Goal: Task Accomplishment & Management: Manage account settings

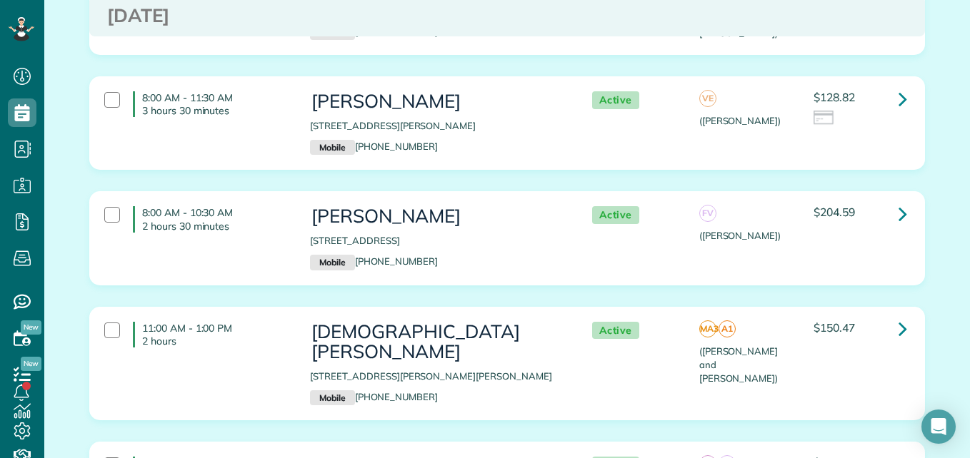
scroll to position [326, 0]
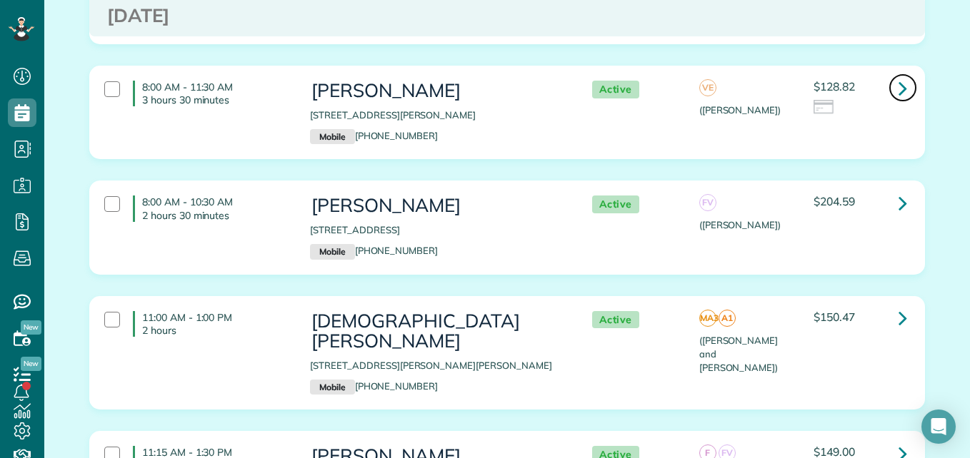
click at [898, 86] on icon at bounding box center [902, 88] width 9 height 25
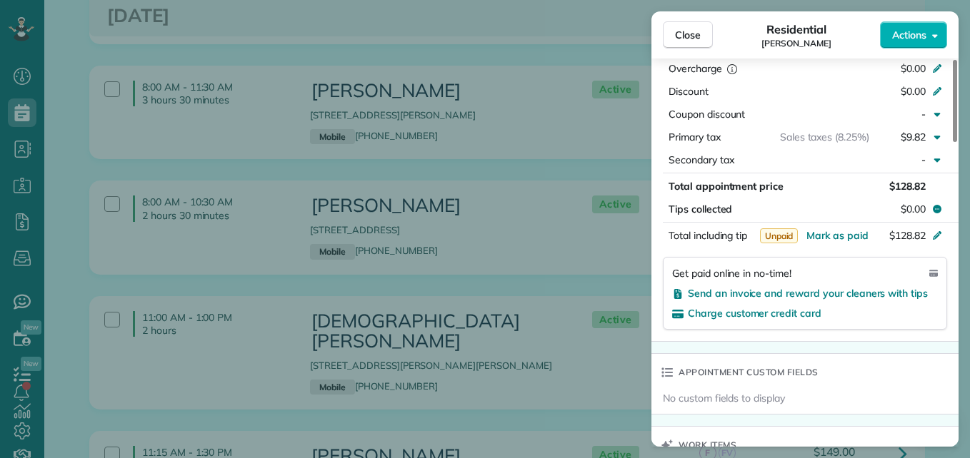
drag, startPoint x: 953, startPoint y: 124, endPoint x: 960, endPoint y: 285, distance: 161.6
click at [957, 142] on div at bounding box center [955, 101] width 4 height 82
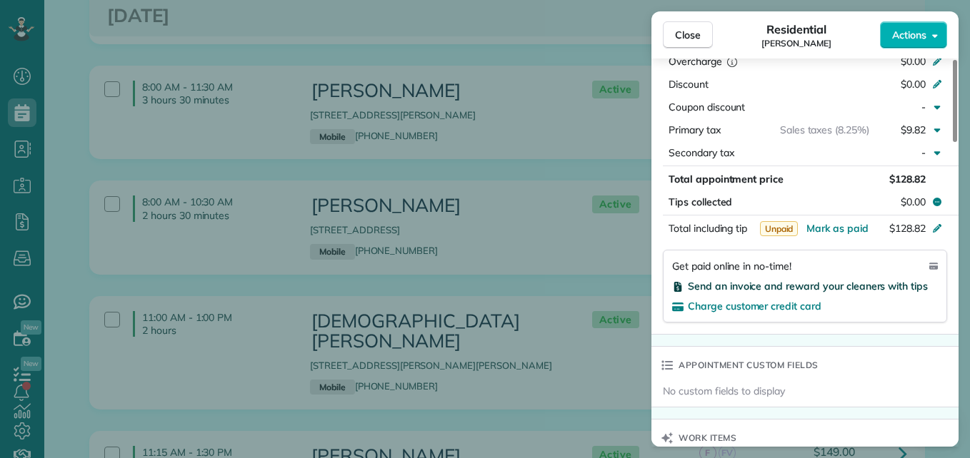
click at [882, 289] on span "Send an invoice and reward your cleaners with tips" at bounding box center [808, 286] width 240 height 13
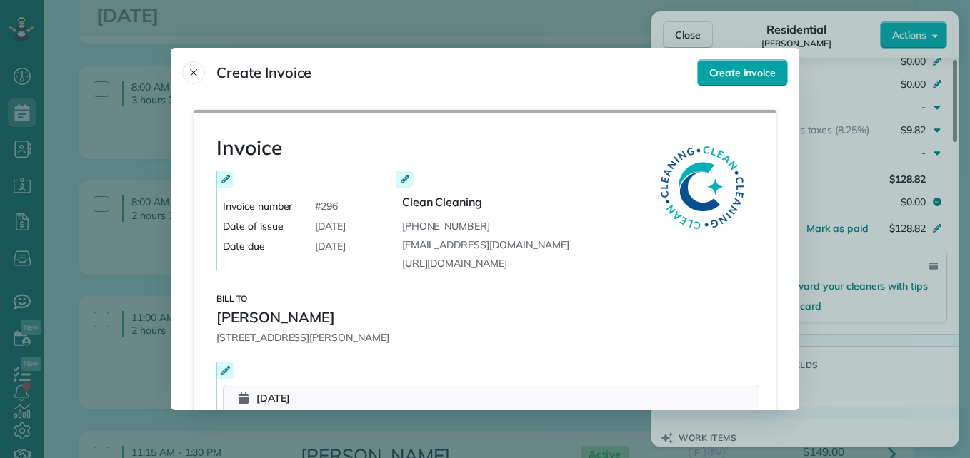
click at [758, 76] on span "Create invoice" at bounding box center [742, 73] width 66 height 14
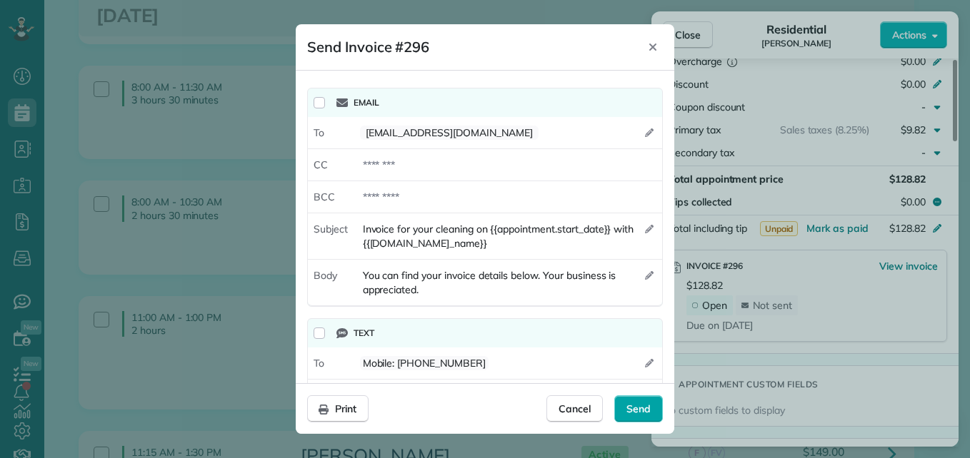
click at [645, 406] on span "Send" at bounding box center [638, 409] width 24 height 14
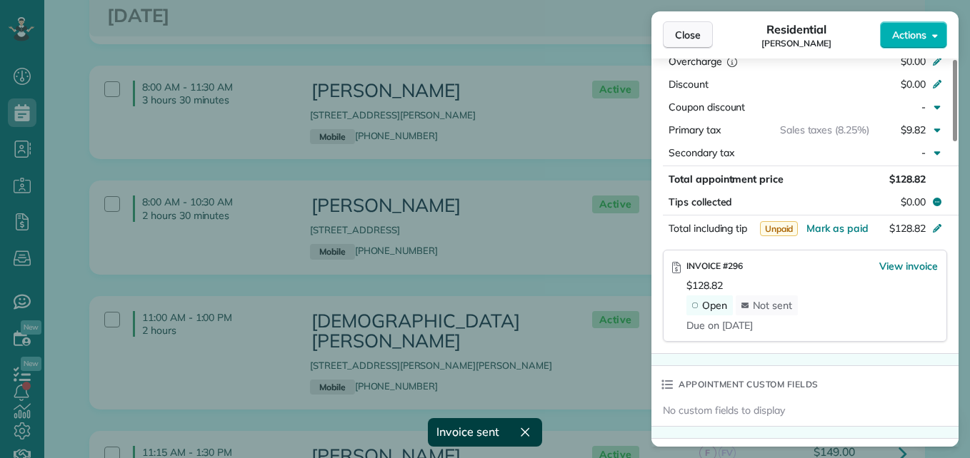
click at [696, 36] on span "Close" at bounding box center [688, 35] width 26 height 14
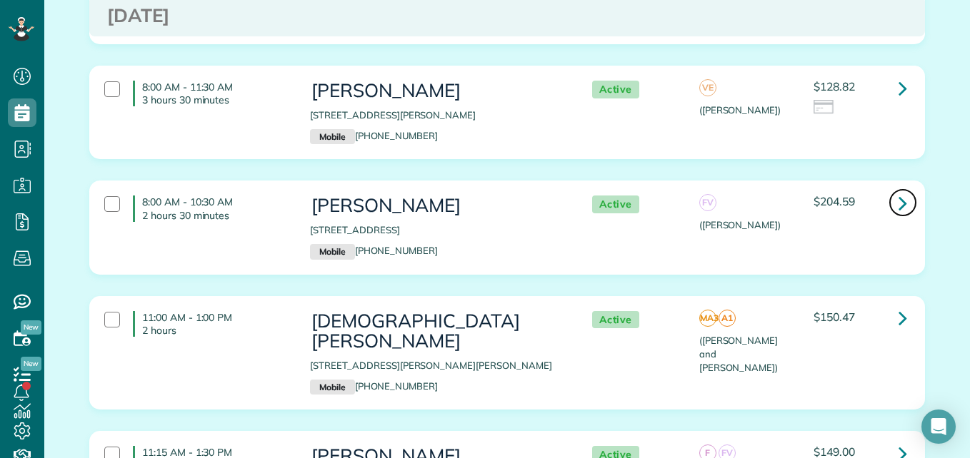
click at [898, 206] on icon at bounding box center [902, 203] width 9 height 25
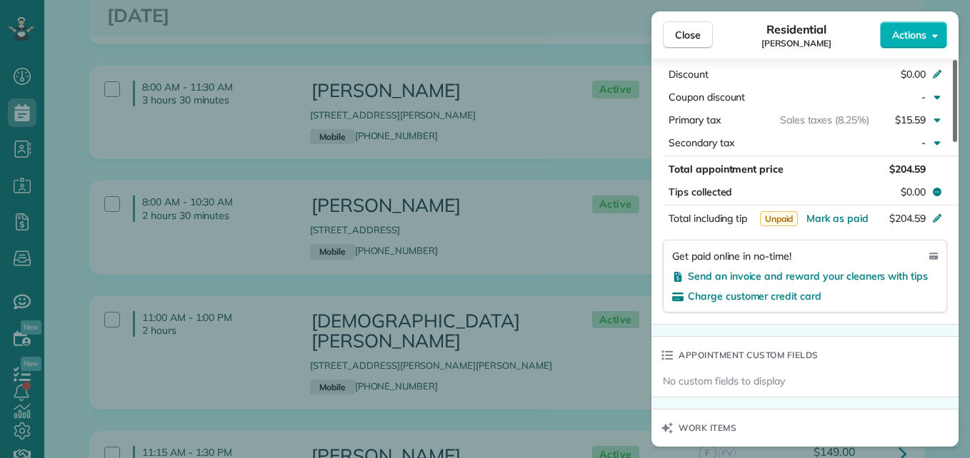
scroll to position [780, 0]
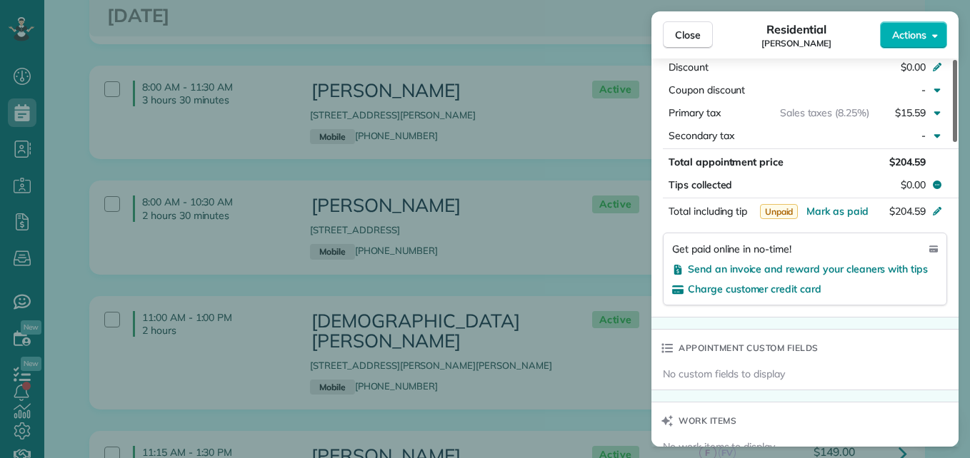
drag, startPoint x: 955, startPoint y: 121, endPoint x: 940, endPoint y: 286, distance: 165.6
click at [953, 142] on div at bounding box center [955, 101] width 4 height 82
click at [906, 271] on span "Send an invoice and reward your cleaners with tips" at bounding box center [808, 269] width 240 height 13
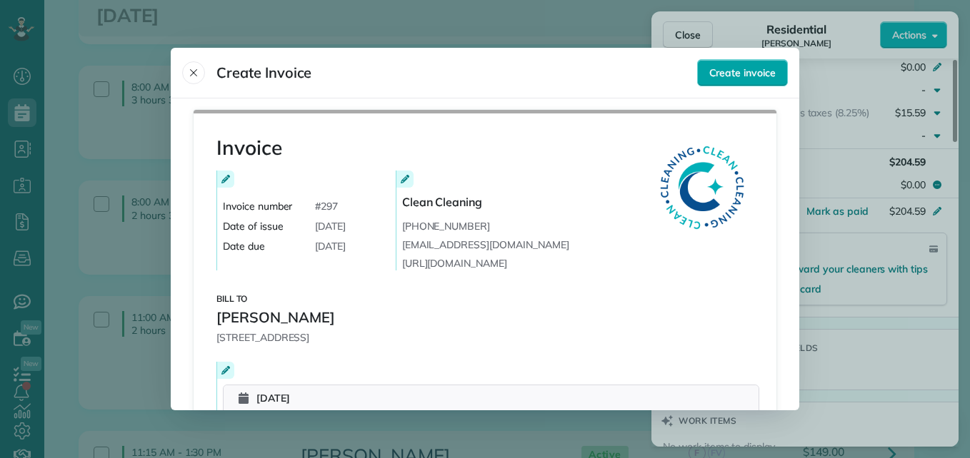
click at [771, 76] on span "Create invoice" at bounding box center [742, 73] width 66 height 14
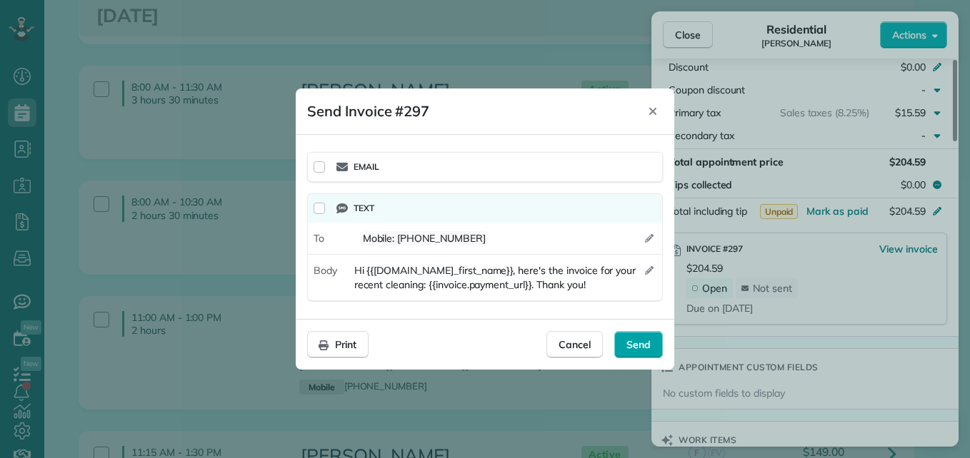
click at [638, 341] on span "Send" at bounding box center [638, 345] width 24 height 14
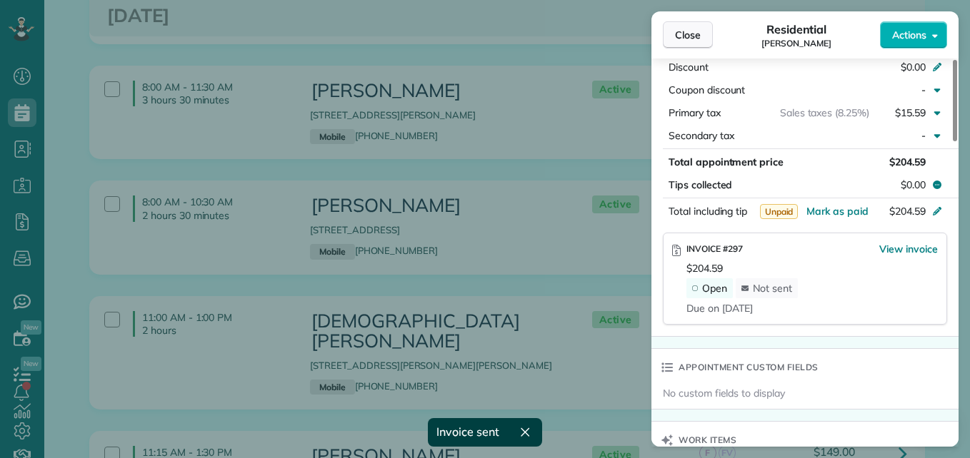
click at [681, 37] on span "Close" at bounding box center [688, 35] width 26 height 14
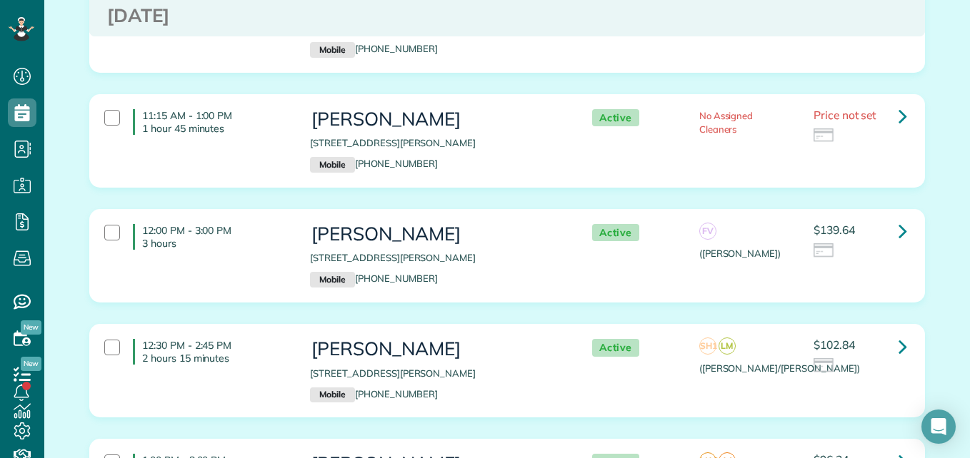
scroll to position [1877, 0]
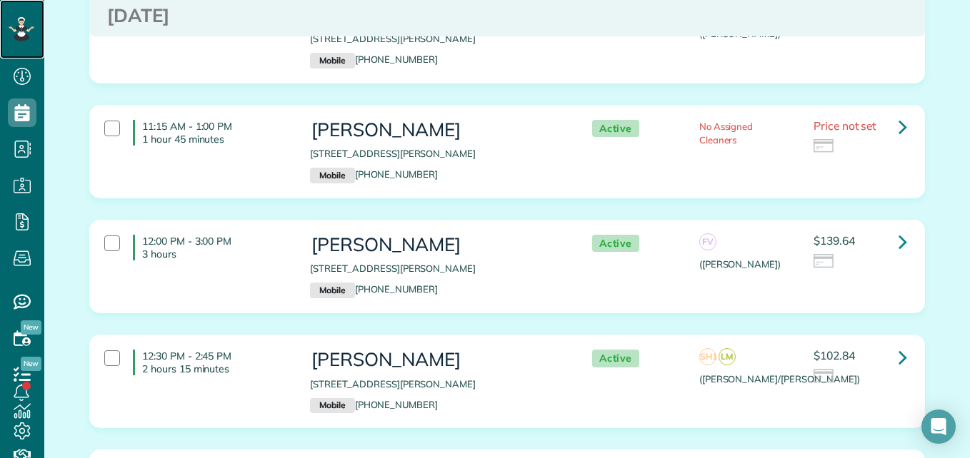
click at [21, 29] on icon at bounding box center [21, 29] width 8 height 6
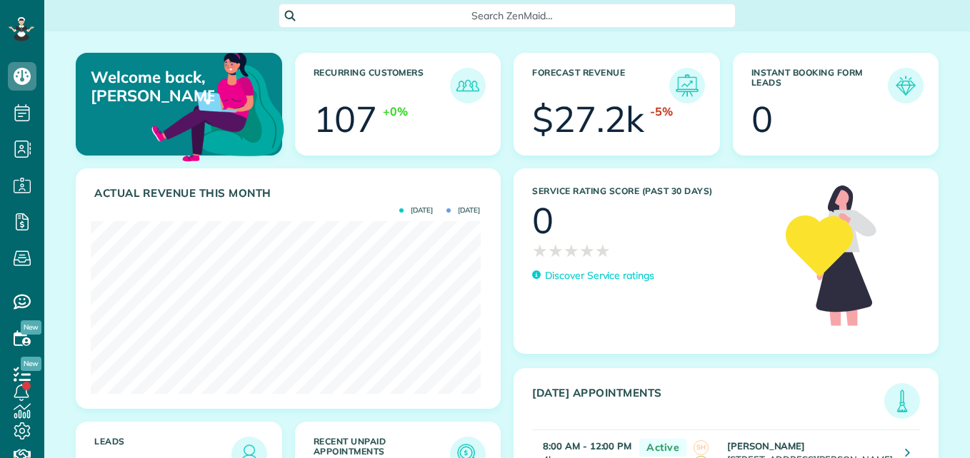
scroll to position [173, 389]
click at [460, 454] on img at bounding box center [467, 454] width 33 height 33
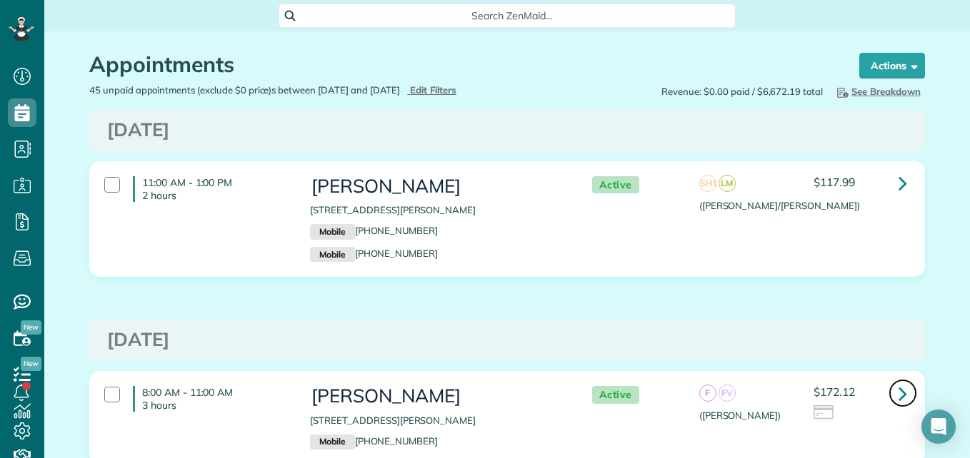
click at [898, 394] on icon at bounding box center [902, 393] width 9 height 25
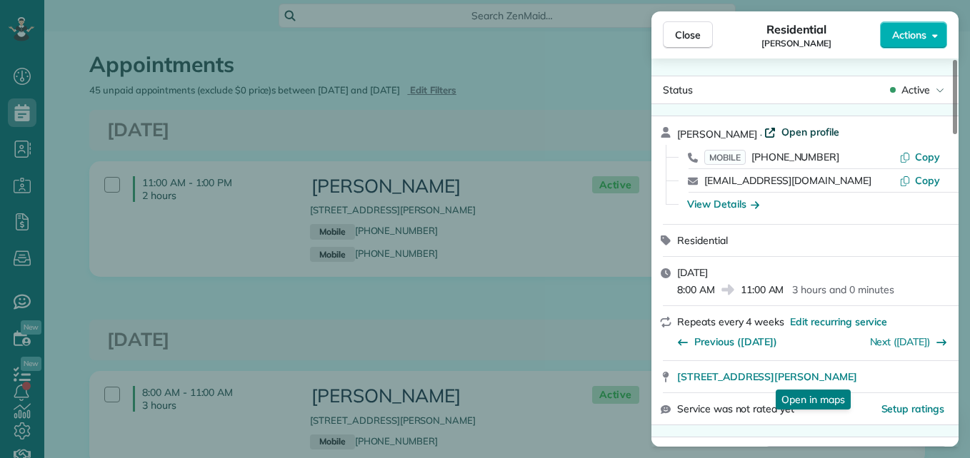
click at [819, 133] on span "Open profile" at bounding box center [810, 132] width 58 height 14
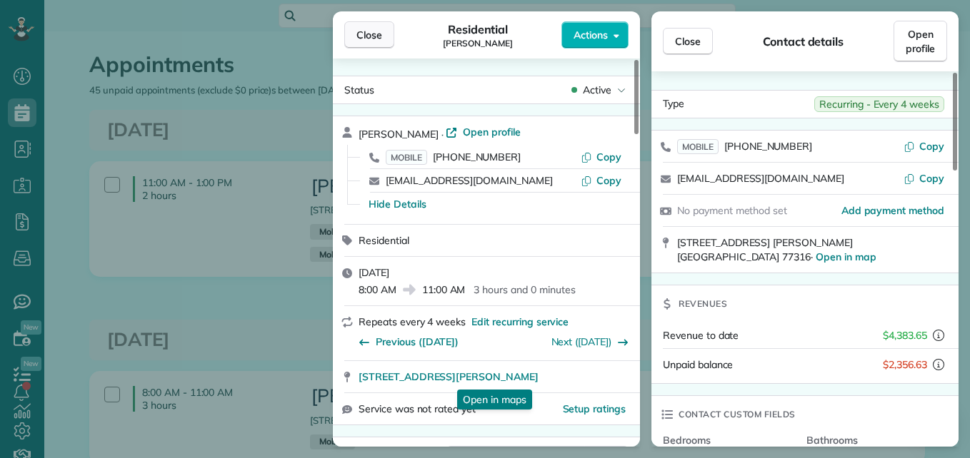
click at [359, 30] on span "Close" at bounding box center [369, 35] width 26 height 14
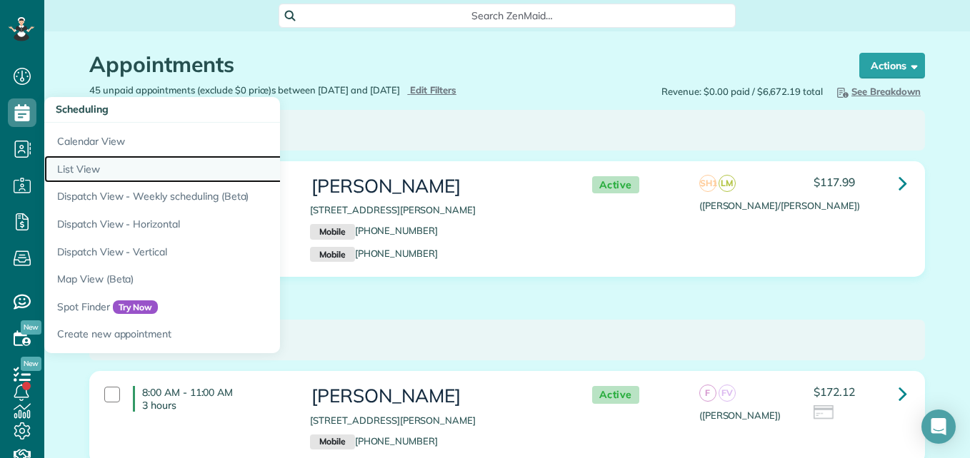
click at [71, 166] on link "List View" at bounding box center [222, 170] width 357 height 28
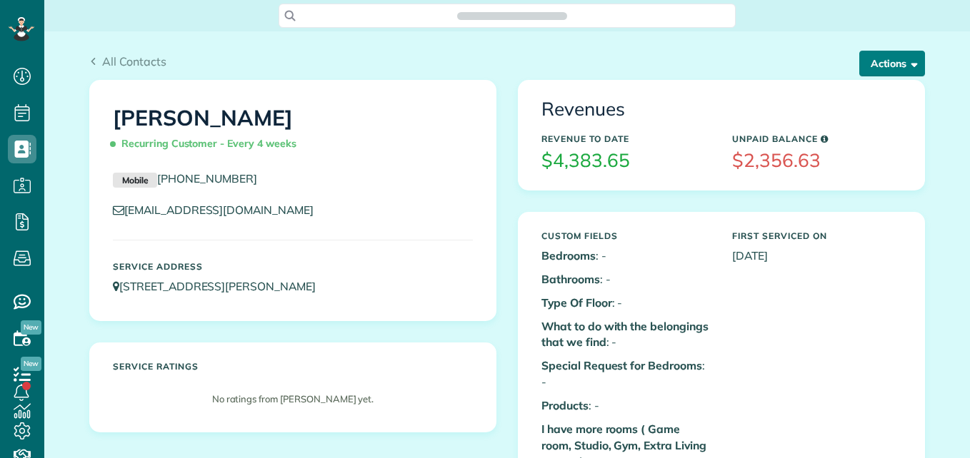
click at [871, 67] on button "Actions" at bounding box center [892, 64] width 66 height 26
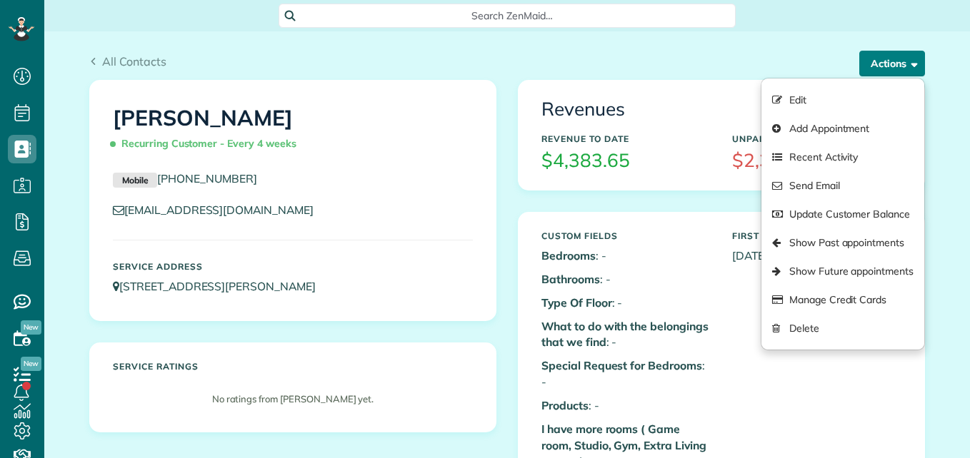
scroll to position [6, 6]
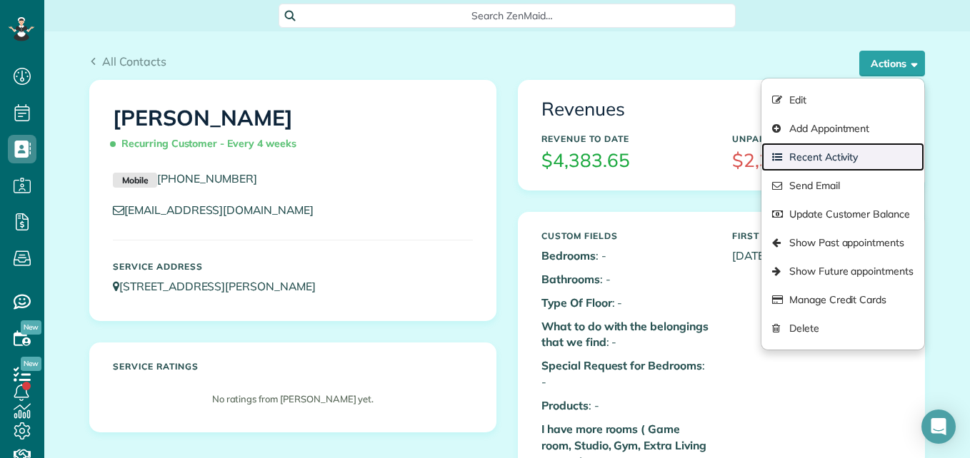
click at [816, 161] on link "Recent Activity" at bounding box center [842, 157] width 163 height 29
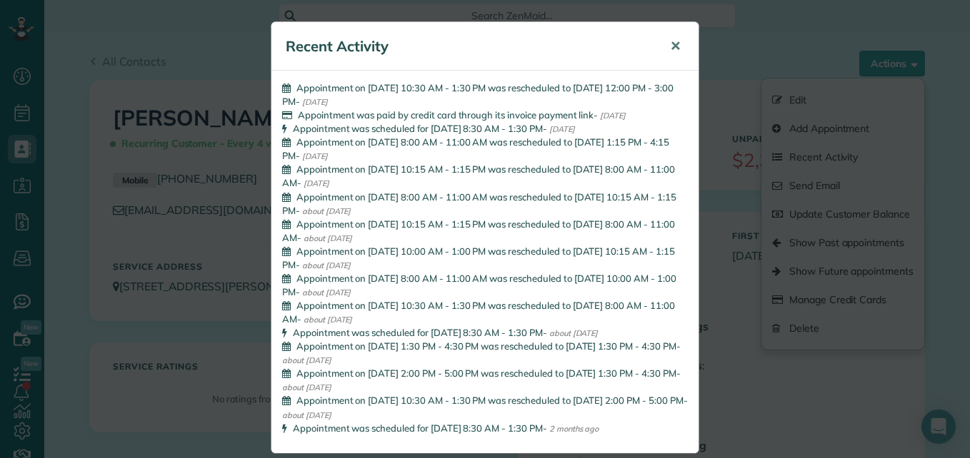
click at [670, 45] on span "✕" at bounding box center [675, 46] width 11 height 16
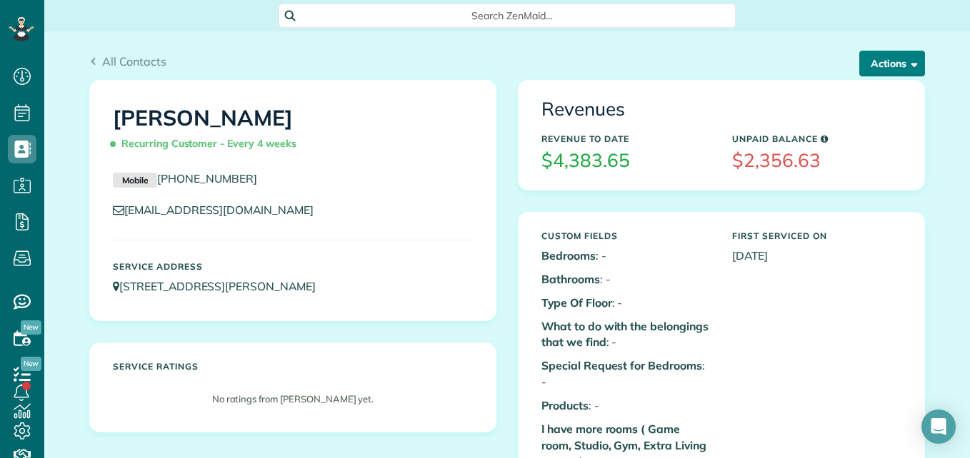
click at [859, 72] on button "Actions" at bounding box center [892, 64] width 66 height 26
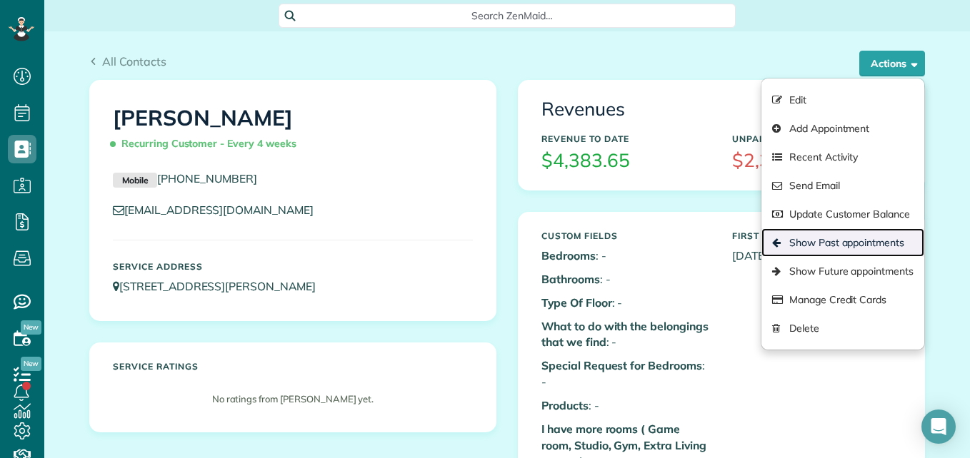
click at [808, 239] on link "Show Past appointments" at bounding box center [842, 243] width 163 height 29
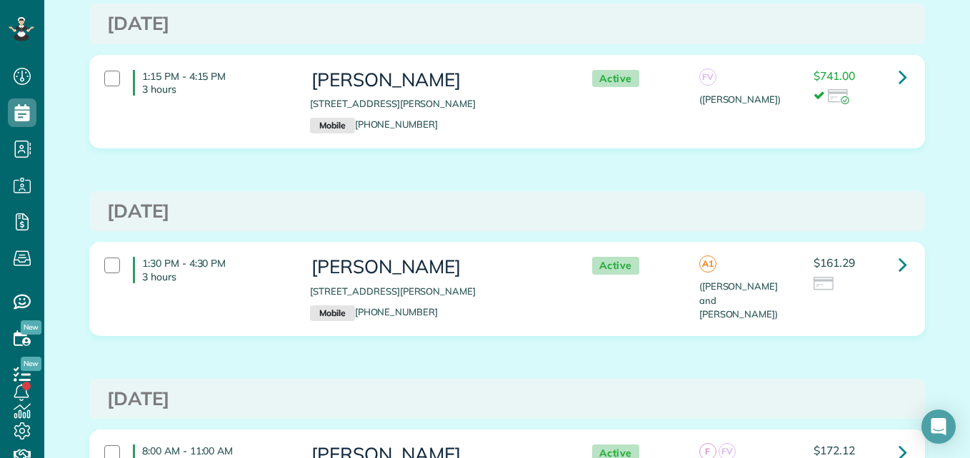
scroll to position [176, 0]
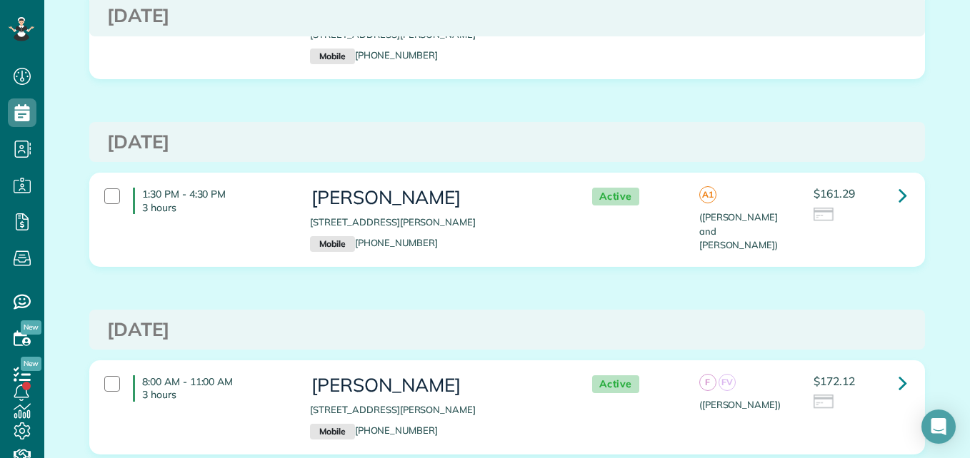
click at [123, 194] on div "1:30 PM - 4:30 PM 3 hours" at bounding box center [197, 201] width 206 height 40
click at [127, 340] on h3 "[DATE]" at bounding box center [507, 330] width 800 height 21
click at [146, 393] on p "3 hours" at bounding box center [215, 394] width 146 height 13
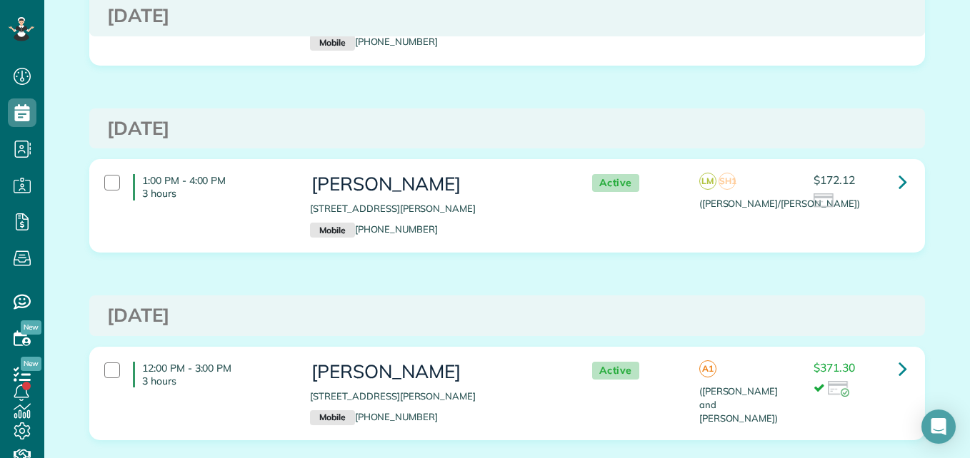
scroll to position [634, 0]
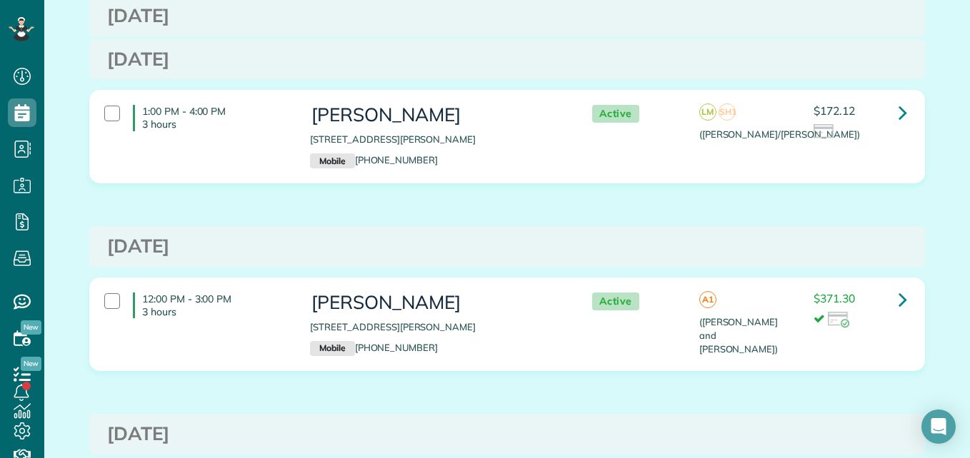
click at [231, 116] on h4 "1:00 PM - 4:00 PM 3 hours" at bounding box center [211, 118] width 156 height 26
click at [209, 306] on h4 "12:00 PM - 3:00 PM 3 hours" at bounding box center [211, 306] width 156 height 26
click at [172, 326] on div "12:00 PM - 3:00 PM 3 hours" at bounding box center [197, 306] width 206 height 40
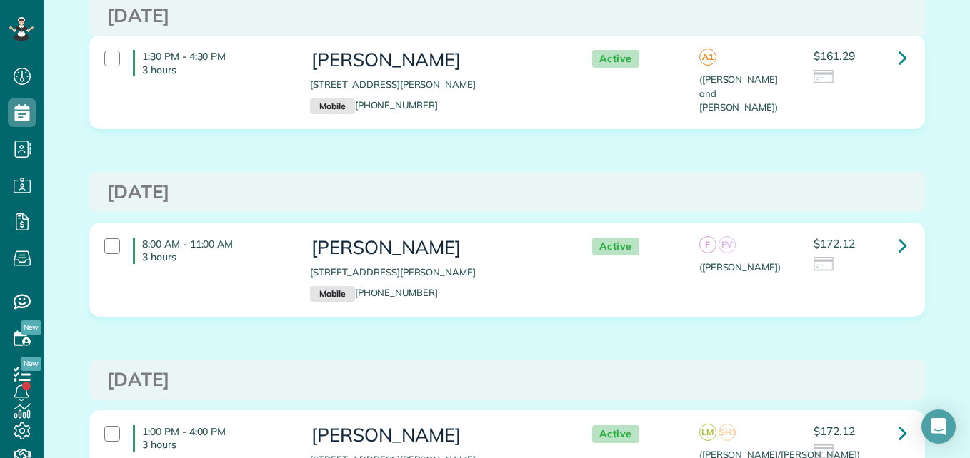
scroll to position [0, 0]
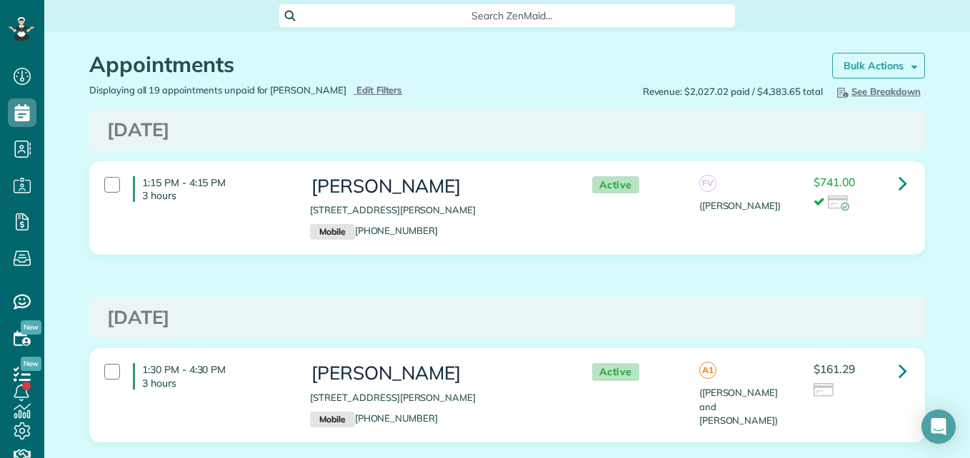
click at [875, 57] on link "Bulk Actions" at bounding box center [878, 66] width 93 height 26
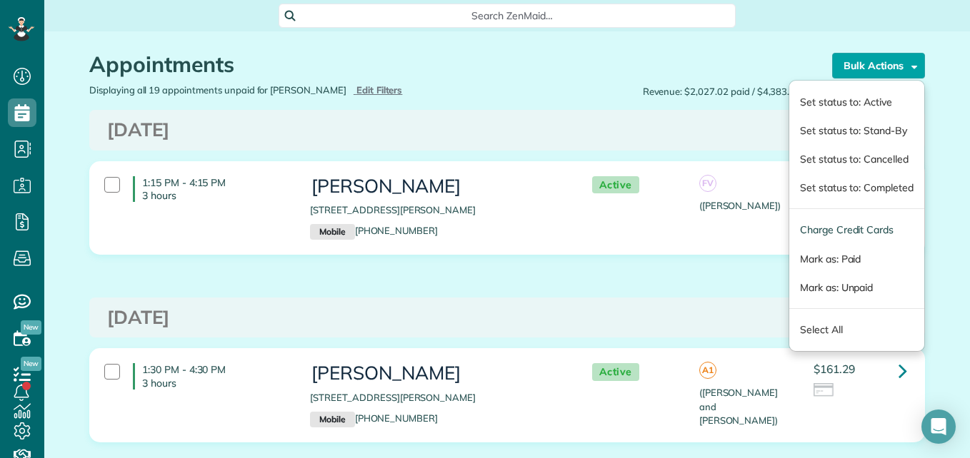
click at [760, 41] on div "Appointments the List View [2 min] Schedule Changes Actions Create Appointment …" at bounding box center [507, 57] width 857 height 52
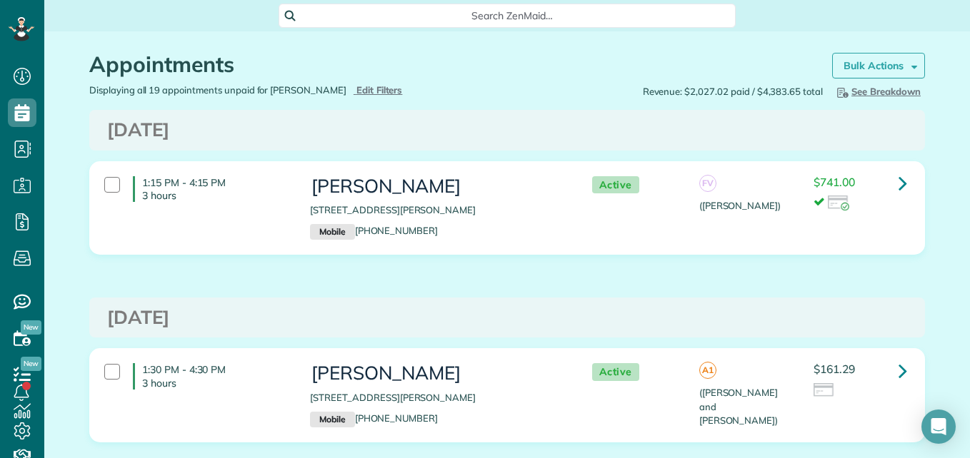
click at [875, 61] on strong "Bulk Actions" at bounding box center [873, 65] width 60 height 13
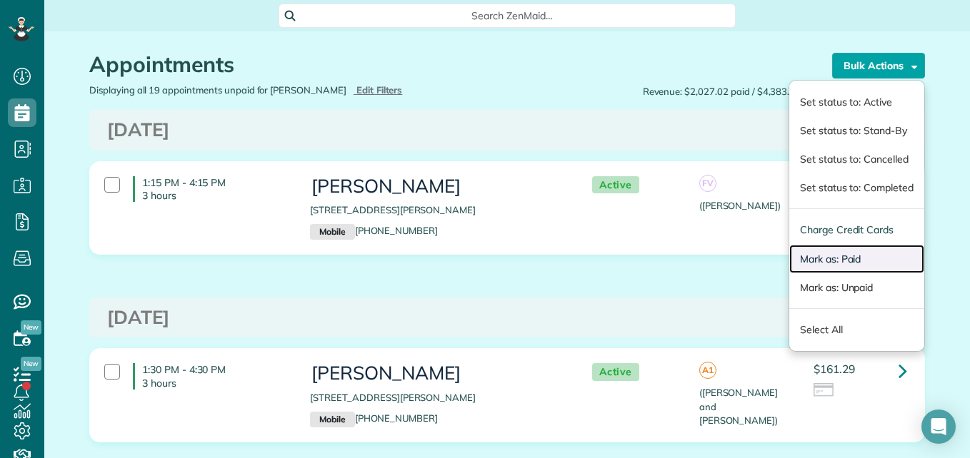
click at [825, 256] on link "Mark as: Paid" at bounding box center [856, 259] width 135 height 29
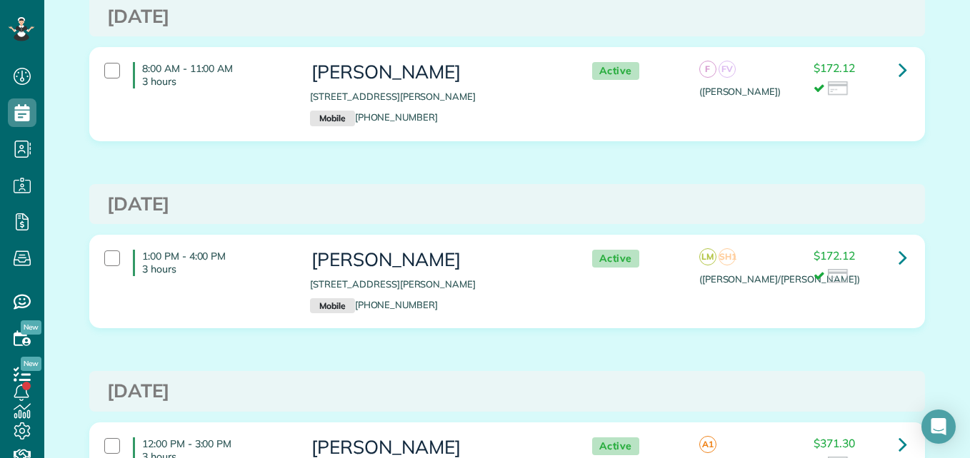
scroll to position [527, 0]
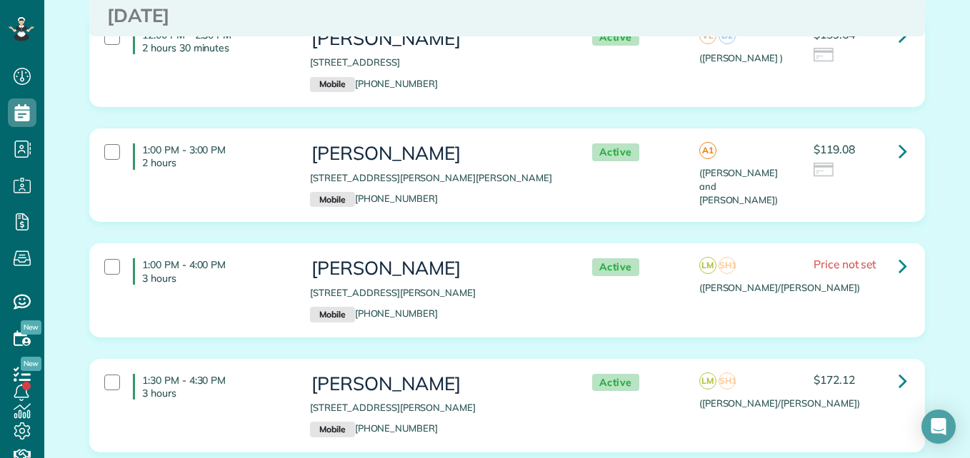
scroll to position [3297, 0]
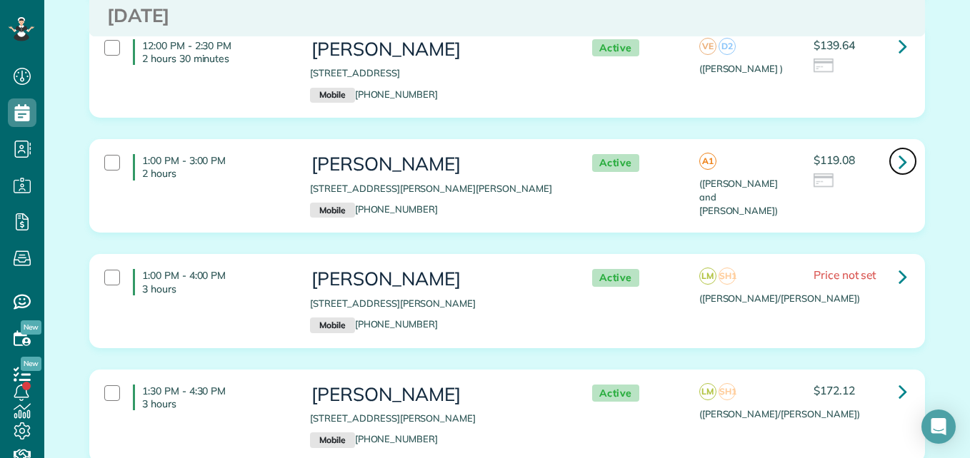
click at [901, 149] on icon at bounding box center [902, 161] width 9 height 25
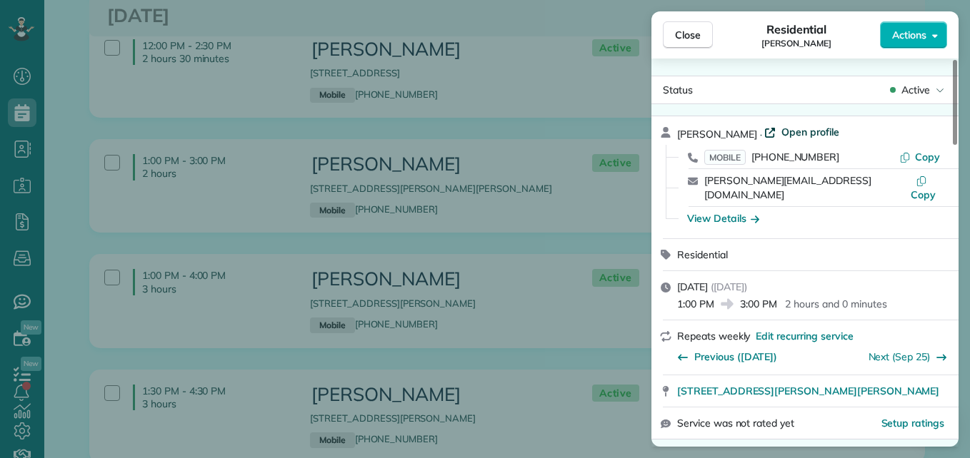
click at [803, 128] on span "Open profile" at bounding box center [810, 132] width 58 height 14
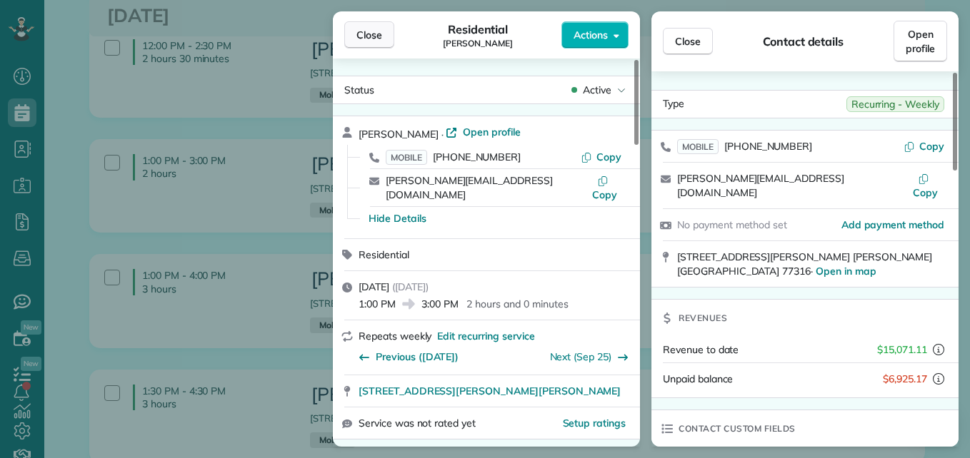
click at [386, 27] on button "Close" at bounding box center [369, 34] width 50 height 27
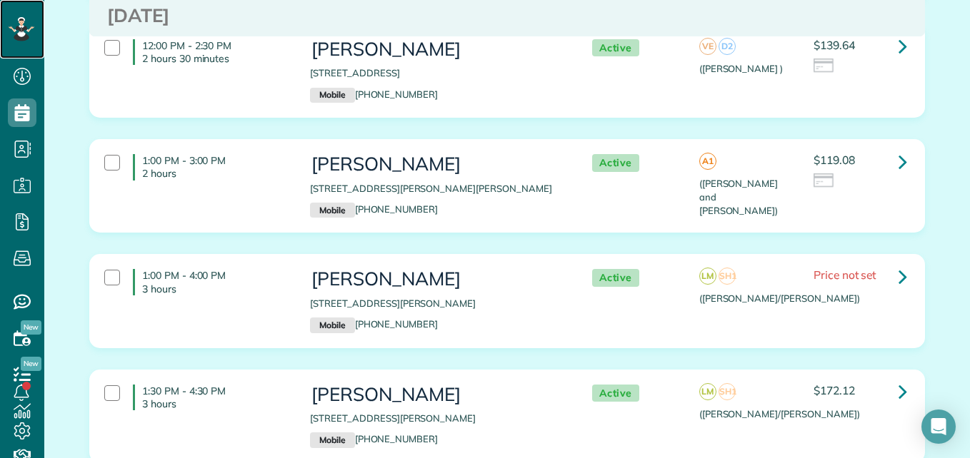
click at [21, 33] on icon at bounding box center [21, 28] width 9 height 9
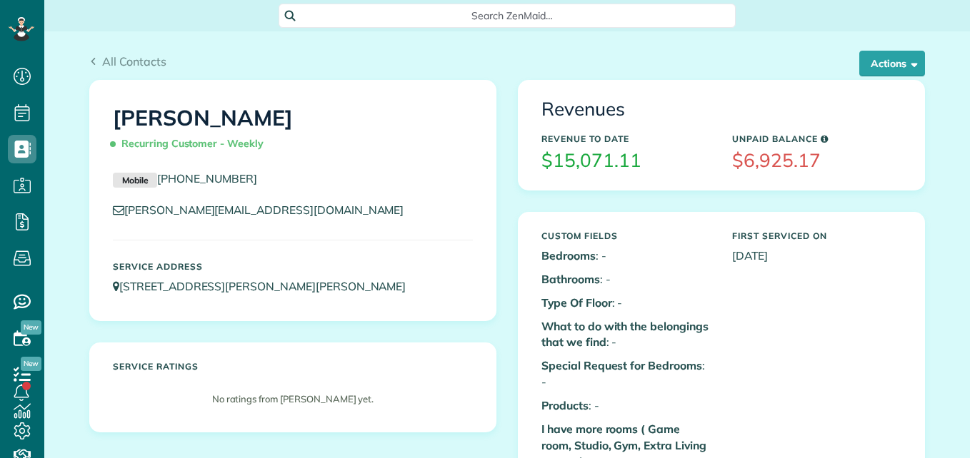
scroll to position [6, 6]
click at [873, 50] on div "All Contacts Actions Edit Add Appointment Recent Activity Send Email Update Cus…" at bounding box center [507, 55] width 857 height 49
click at [878, 59] on button "Actions" at bounding box center [892, 64] width 66 height 26
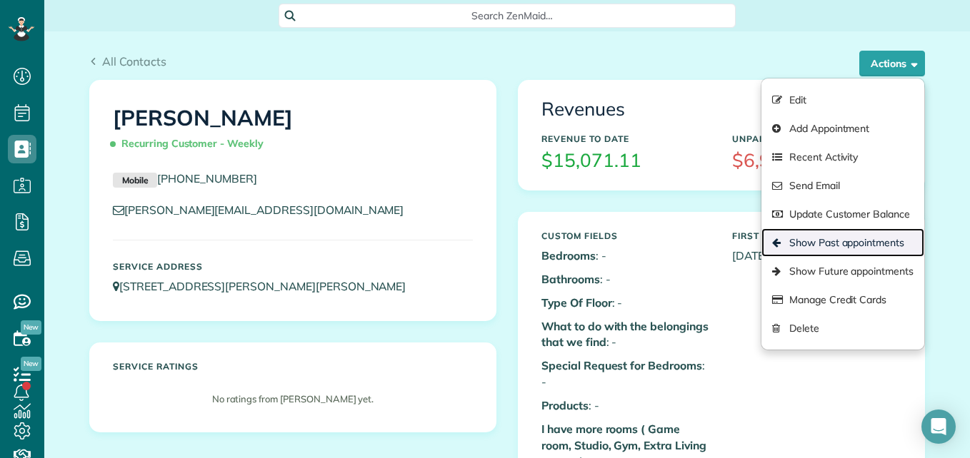
click at [816, 236] on link "Show Past appointments" at bounding box center [842, 243] width 163 height 29
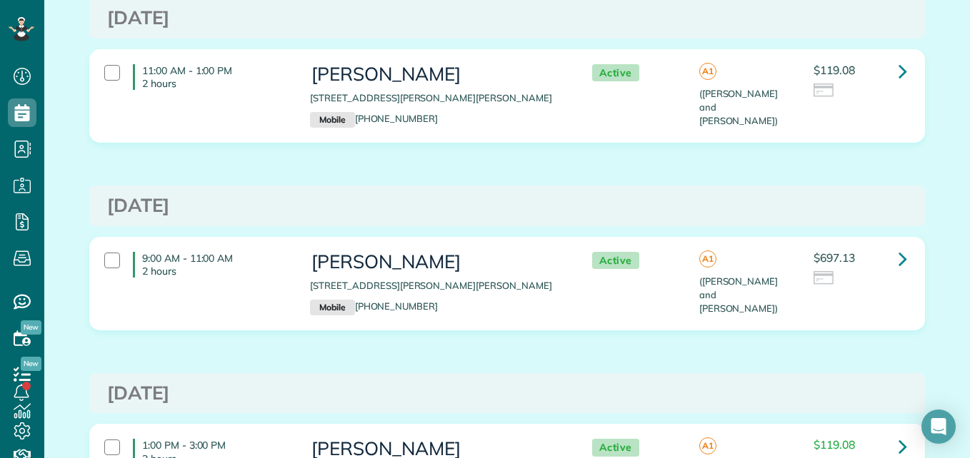
scroll to position [1222, 0]
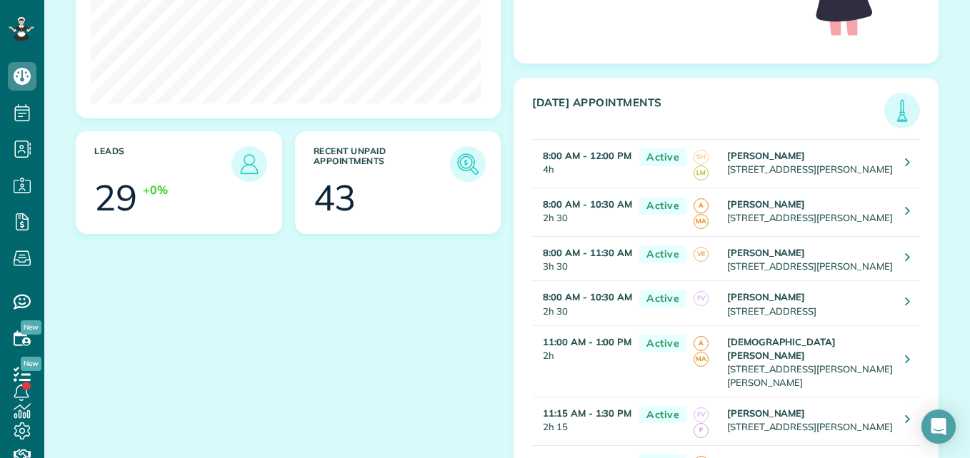
scroll to position [297, 0]
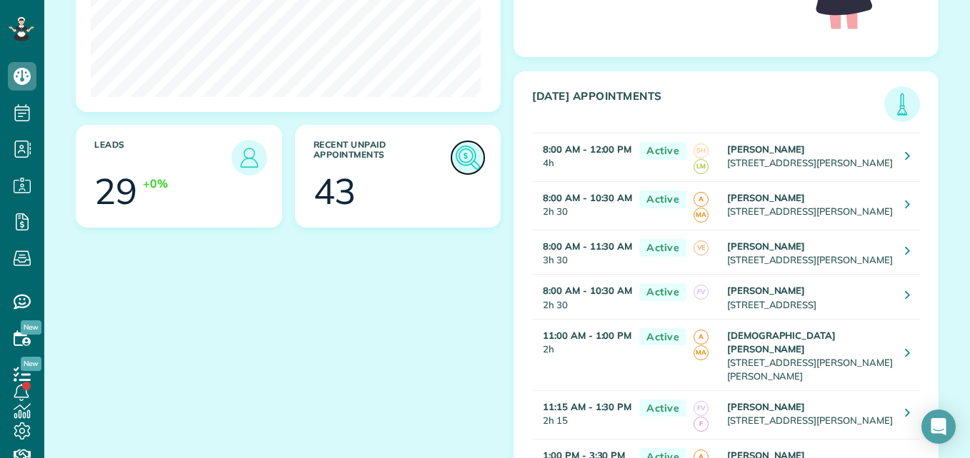
click at [459, 159] on img at bounding box center [467, 157] width 33 height 33
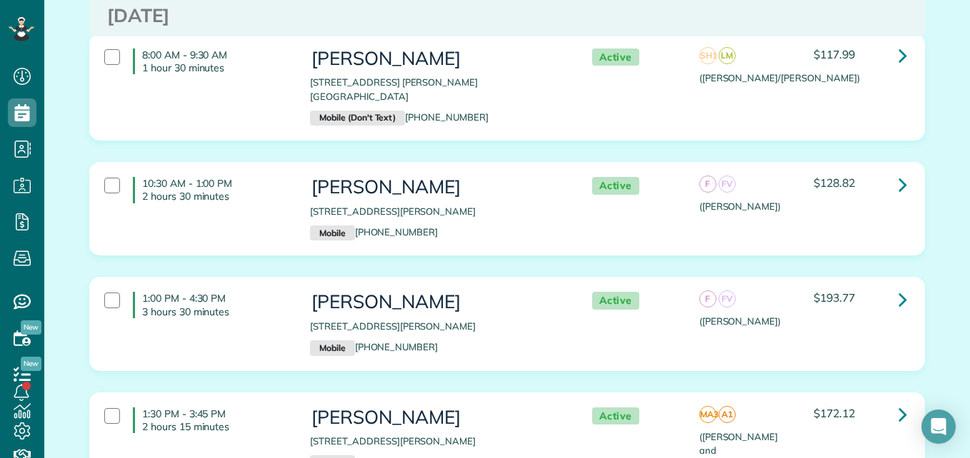
scroll to position [6731, 0]
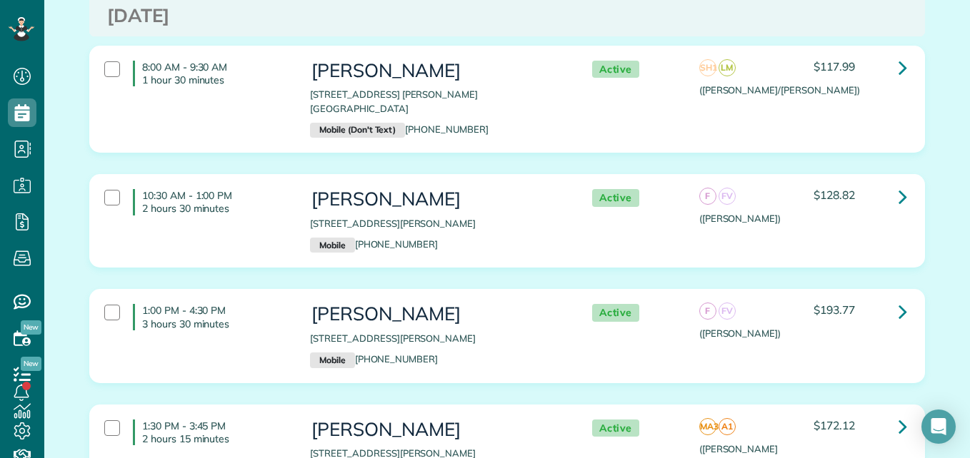
click at [463, 420] on h3 "[PERSON_NAME]" at bounding box center [436, 430] width 253 height 21
click at [468, 332] on p "[STREET_ADDRESS][PERSON_NAME]" at bounding box center [436, 339] width 253 height 14
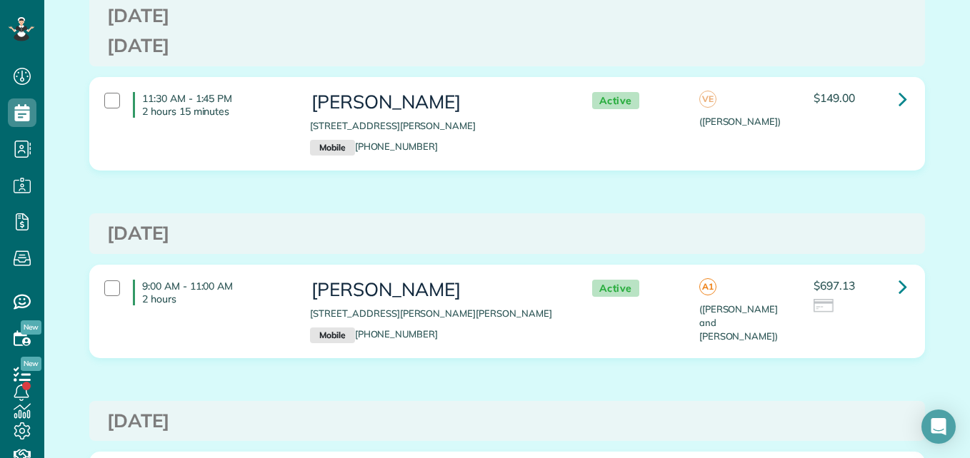
scroll to position [0, 0]
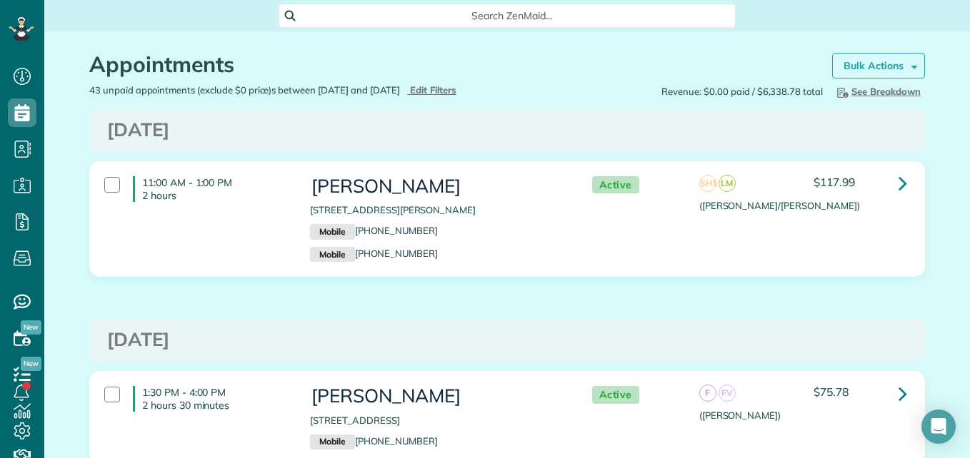
click at [883, 61] on strong "Bulk Actions" at bounding box center [873, 65] width 60 height 13
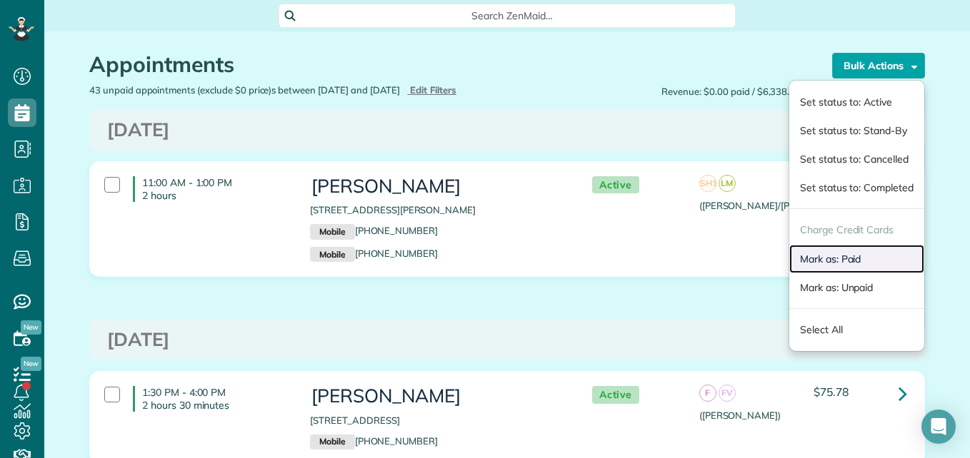
click at [836, 261] on link "Mark as: Paid" at bounding box center [856, 259] width 135 height 29
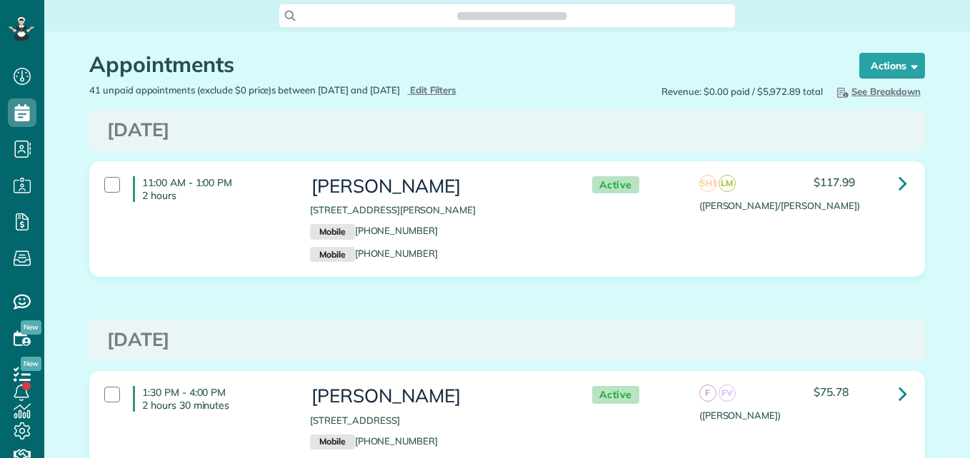
scroll to position [6, 6]
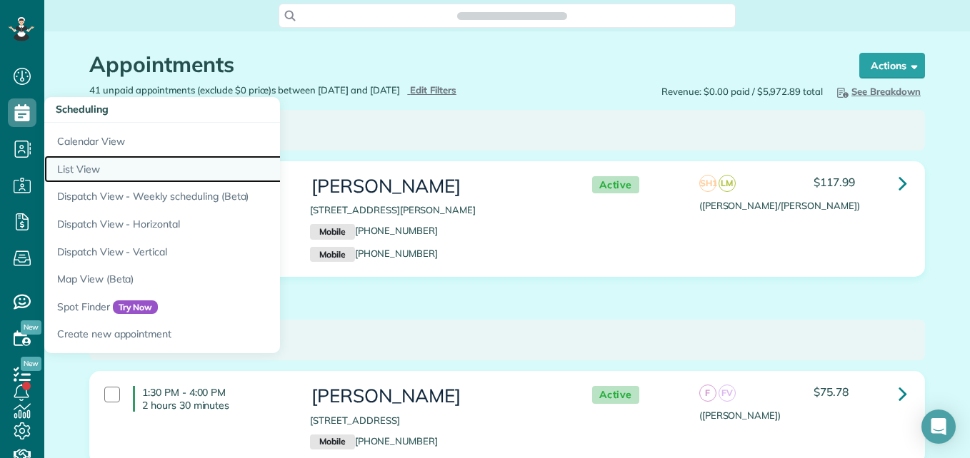
click at [81, 179] on link "List View" at bounding box center [222, 170] width 357 height 28
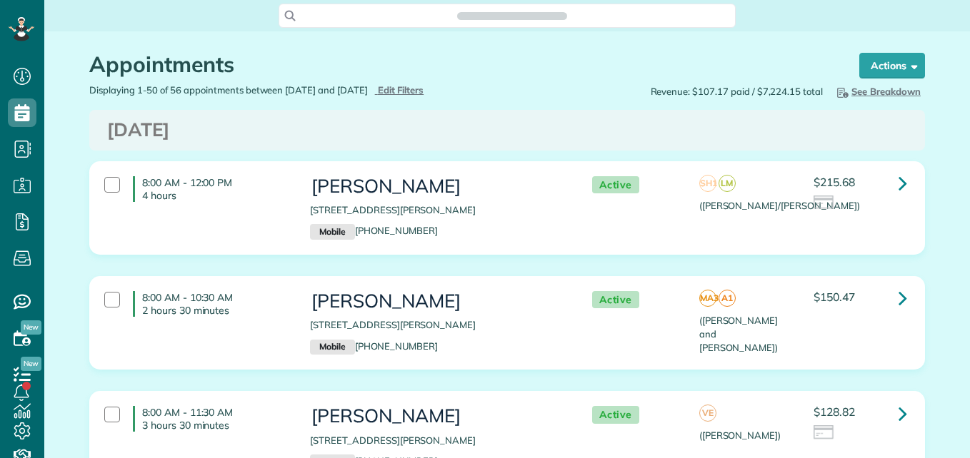
scroll to position [6, 6]
click at [837, 328] on div "8:00 AM - 10:30 AM 2 hours 30 minutes [PERSON_NAME] [STREET_ADDRESS][PERSON_NAM…" at bounding box center [505, 323] width 823 height 78
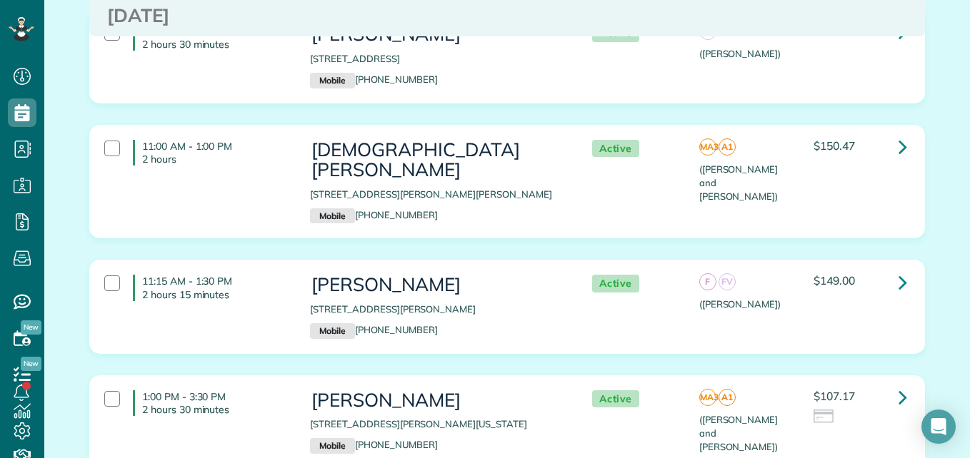
scroll to position [518, 0]
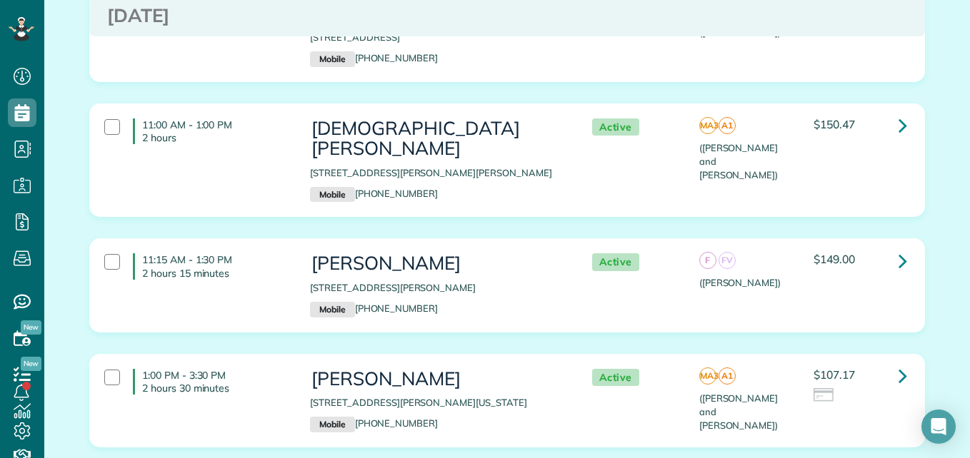
click at [541, 123] on h3 "[DEMOGRAPHIC_DATA][PERSON_NAME]" at bounding box center [436, 139] width 253 height 41
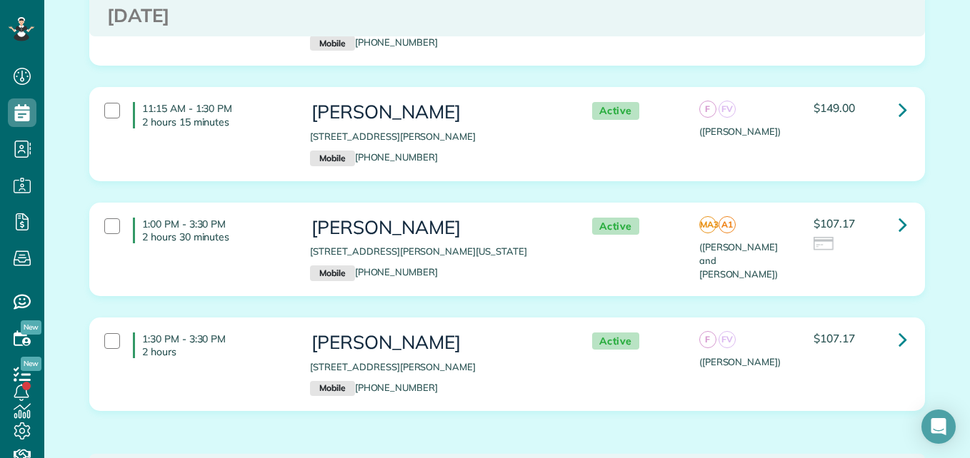
scroll to position [0, 0]
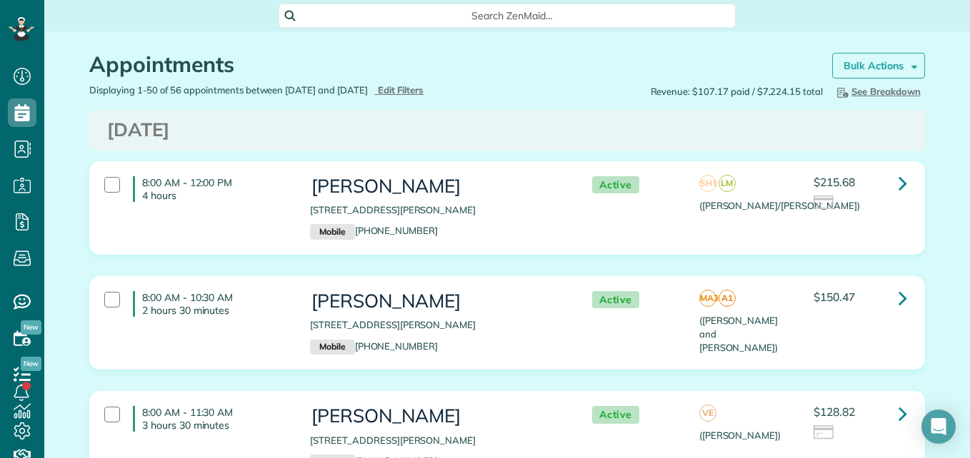
click at [849, 64] on strong "Bulk Actions" at bounding box center [873, 65] width 60 height 13
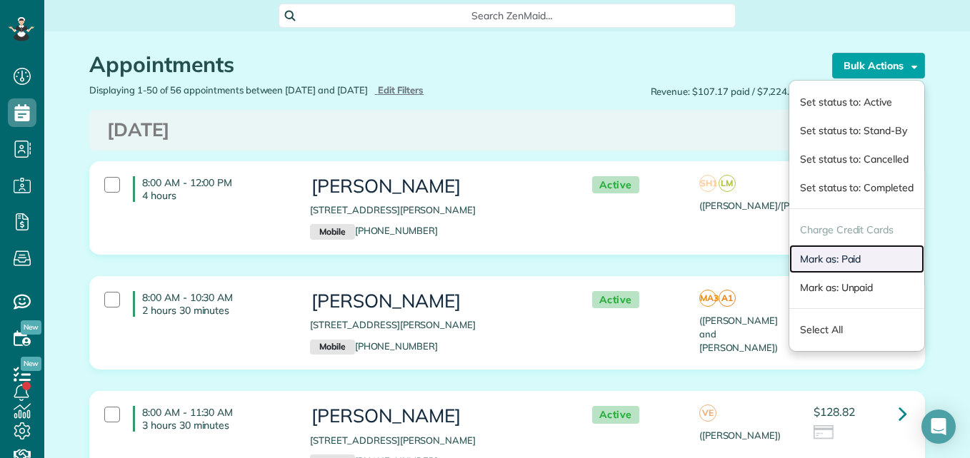
click at [807, 258] on link "Mark as: Paid" at bounding box center [856, 259] width 135 height 29
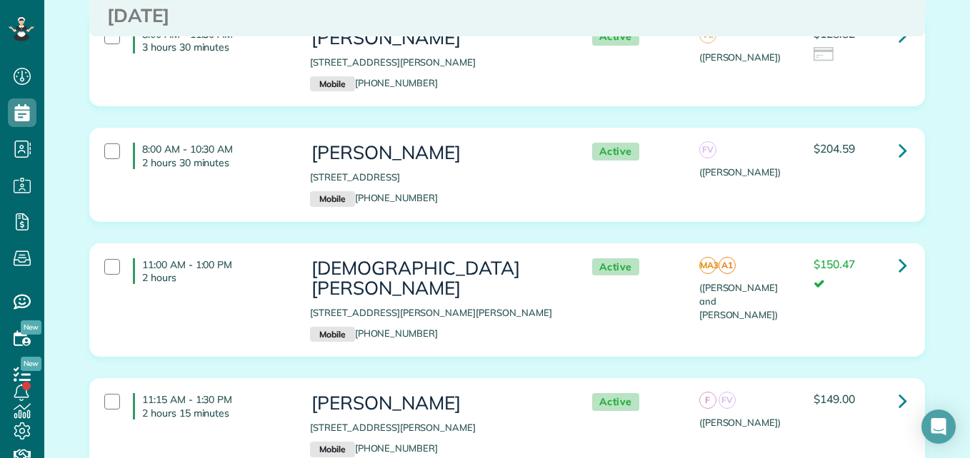
scroll to position [389, 0]
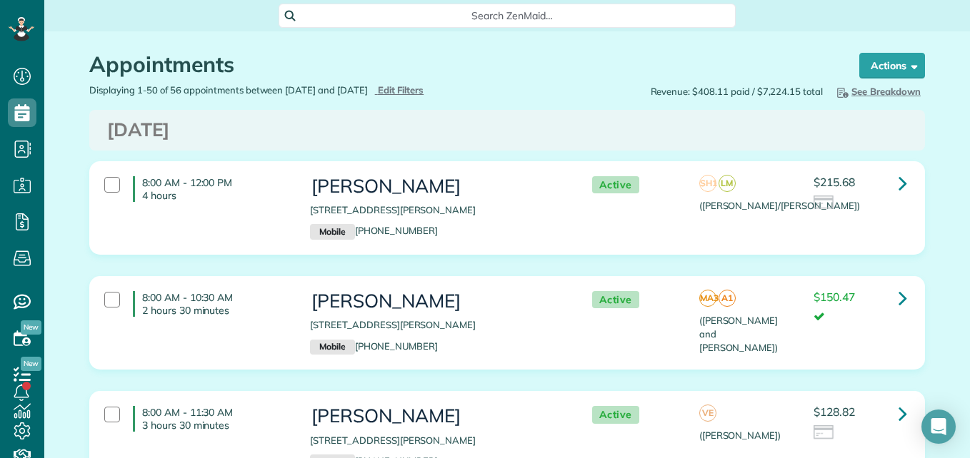
scroll to position [6, 6]
click at [310, 194] on h3 "[PERSON_NAME]" at bounding box center [436, 186] width 253 height 21
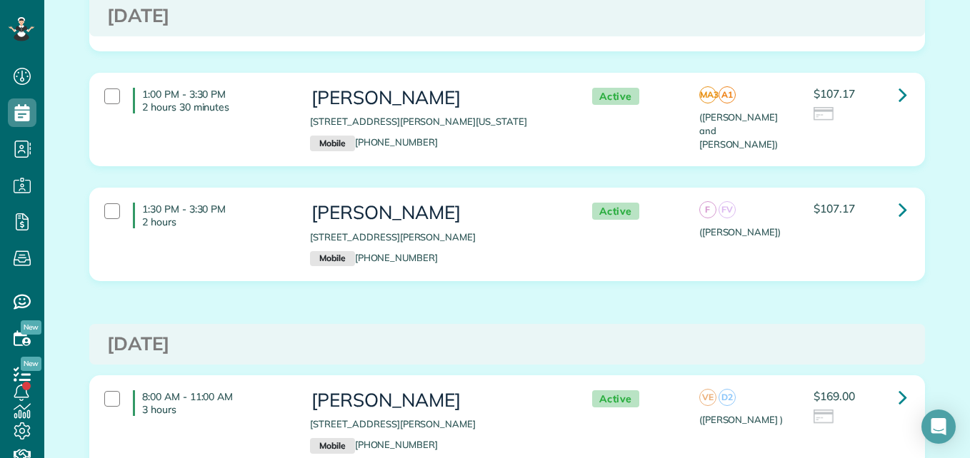
scroll to position [767, 0]
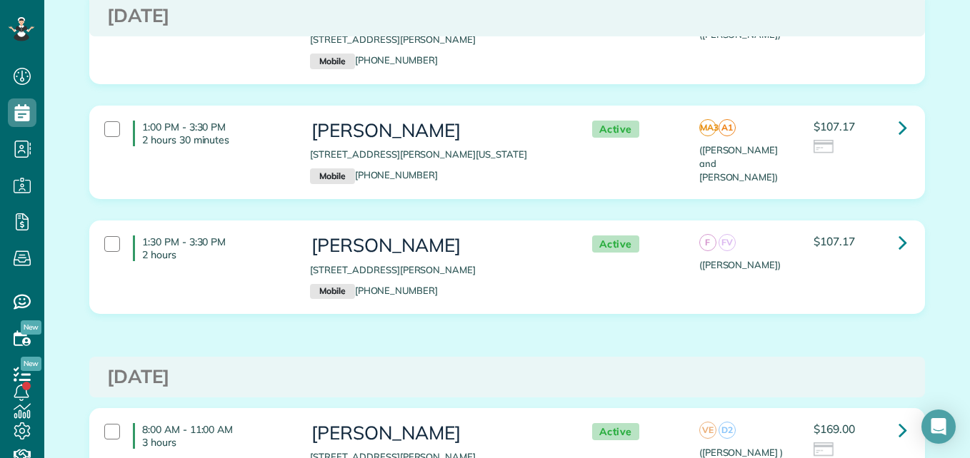
click at [486, 121] on h3 "[PERSON_NAME]" at bounding box center [436, 131] width 253 height 21
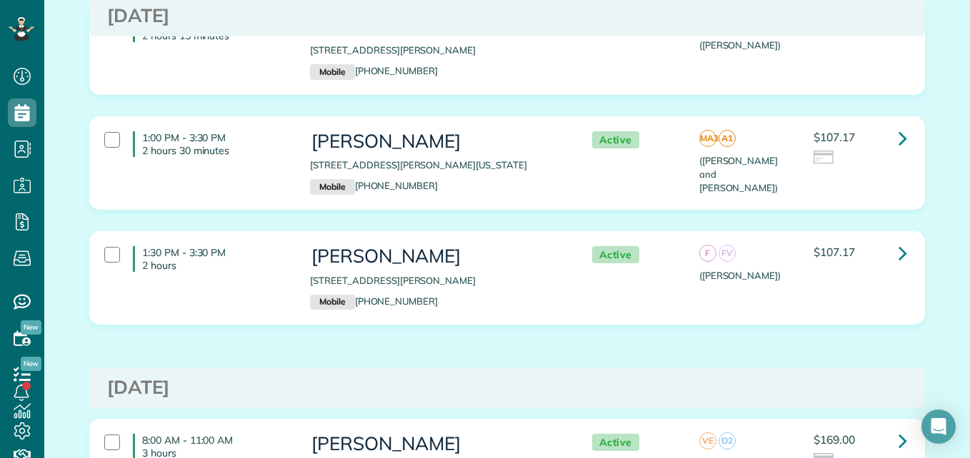
scroll to position [0, 0]
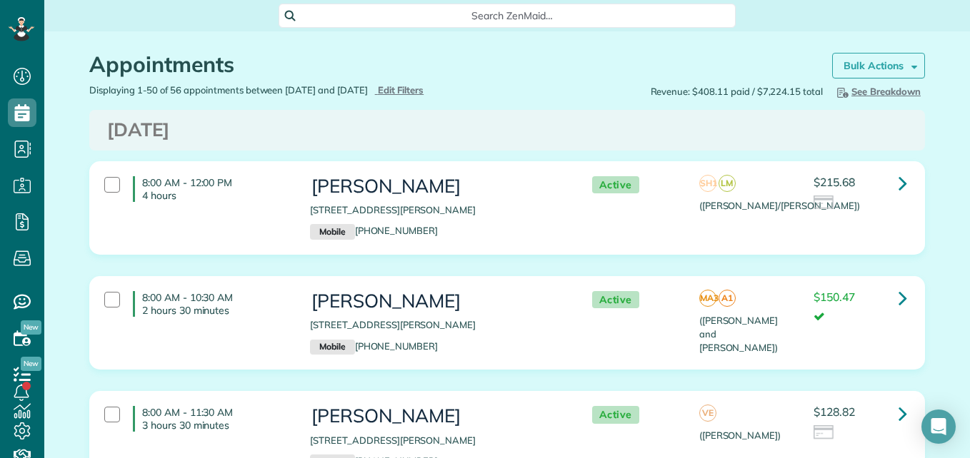
click at [882, 64] on strong "Bulk Actions" at bounding box center [873, 65] width 60 height 13
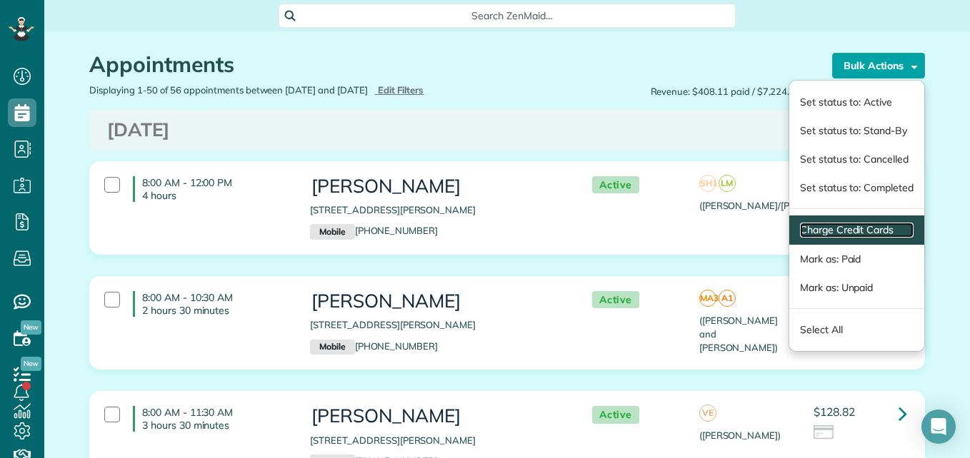
click at [800, 235] on link "Charge Credit Cards" at bounding box center [857, 230] width 114 height 15
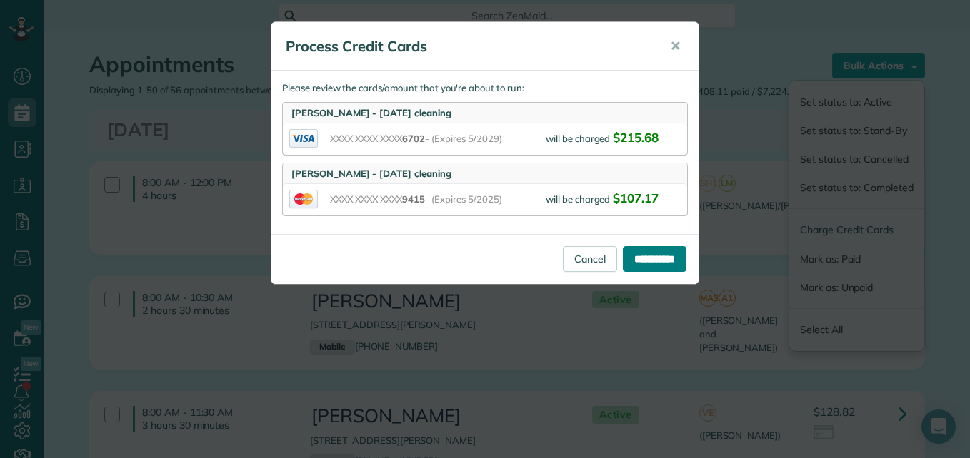
click at [643, 254] on input "**********" at bounding box center [655, 259] width 64 height 26
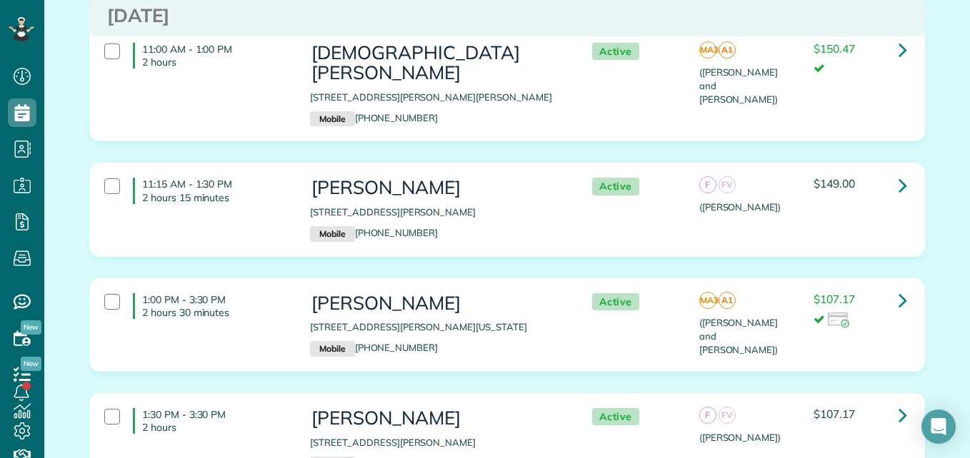
scroll to position [616, 0]
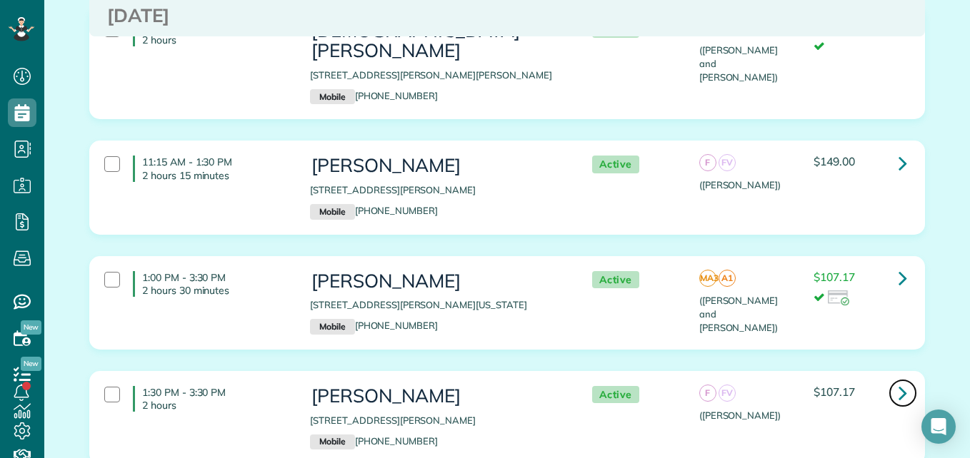
click at [890, 379] on link at bounding box center [902, 393] width 29 height 29
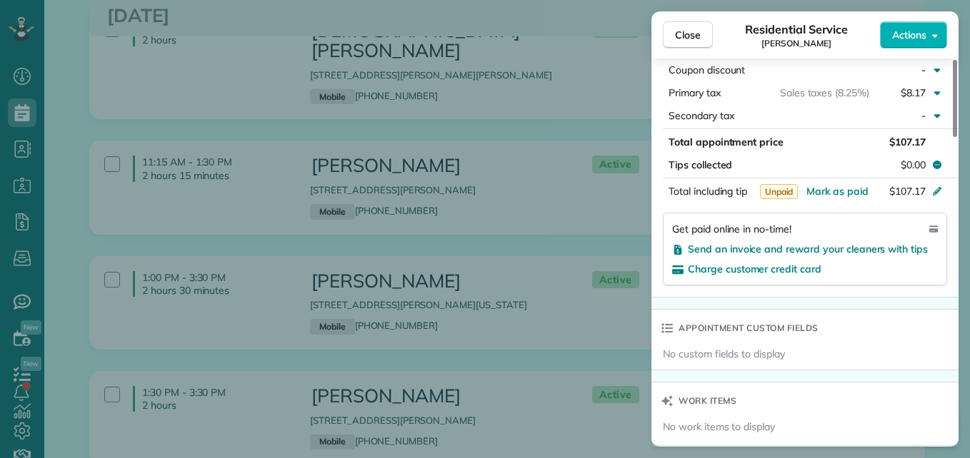
drag, startPoint x: 954, startPoint y: 109, endPoint x: 945, endPoint y: 277, distance: 168.8
click at [953, 137] on div at bounding box center [955, 98] width 4 height 77
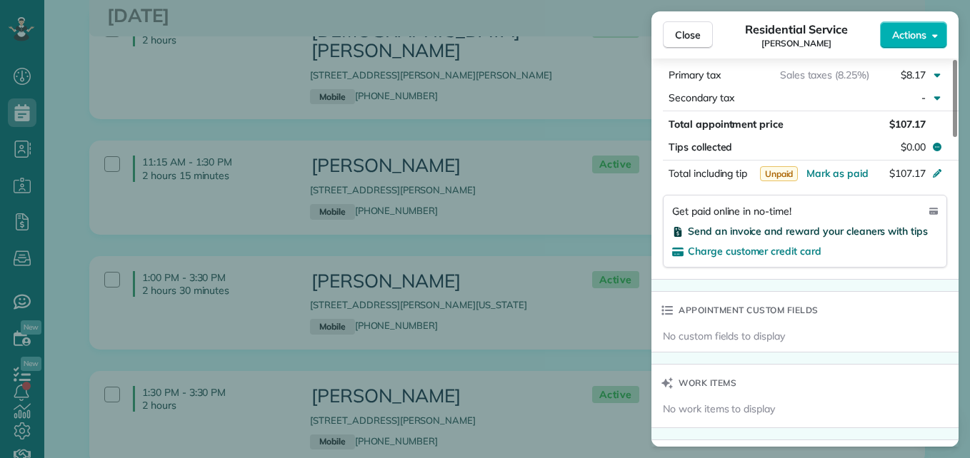
click at [905, 229] on span "Send an invoice and reward your cleaners with tips" at bounding box center [808, 231] width 240 height 13
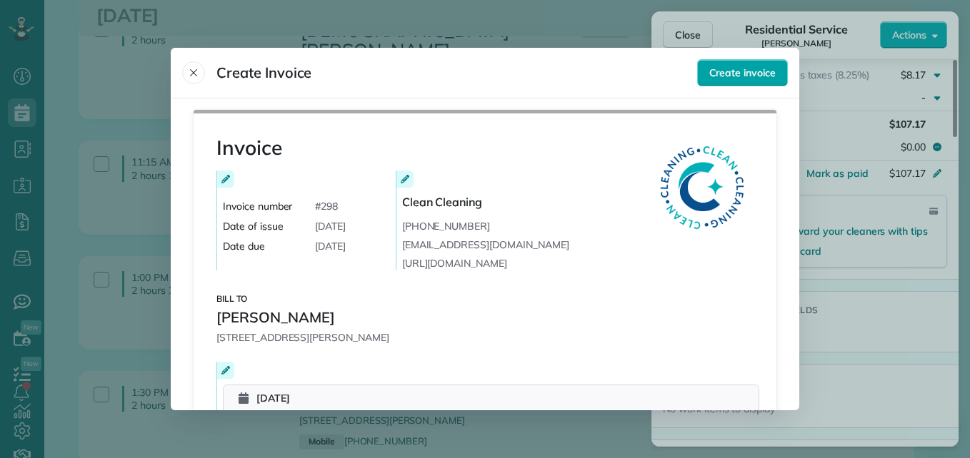
click at [746, 78] on span "Create invoice" at bounding box center [742, 73] width 66 height 14
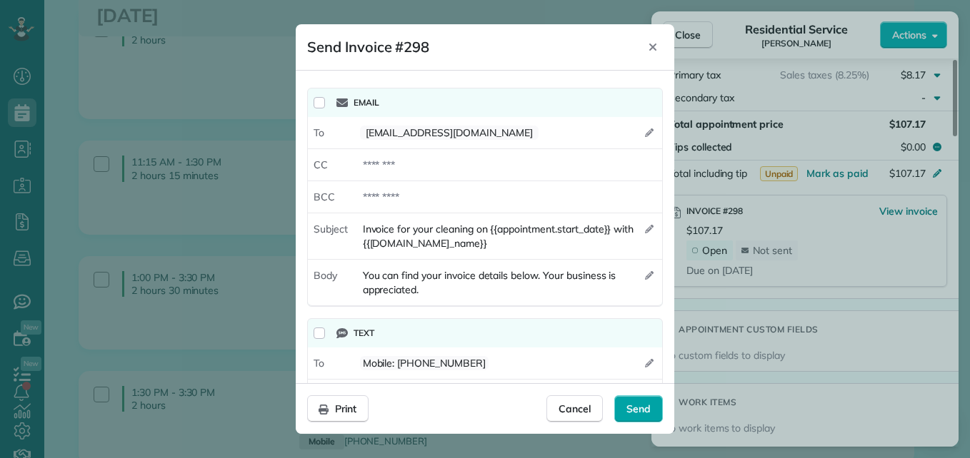
click at [630, 405] on span "Send" at bounding box center [638, 409] width 24 height 14
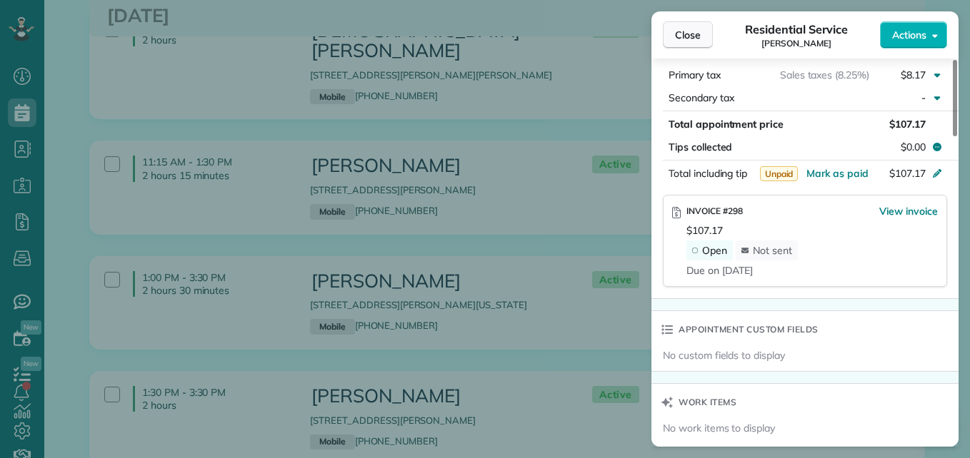
click at [677, 37] on span "Close" at bounding box center [688, 35] width 26 height 14
